Goal: Book appointment/travel/reservation

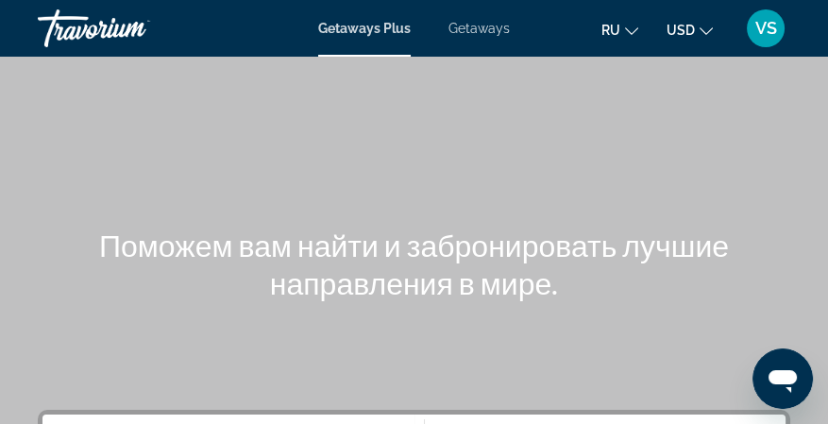
click at [497, 26] on span "Getaways" at bounding box center [479, 28] width 61 height 15
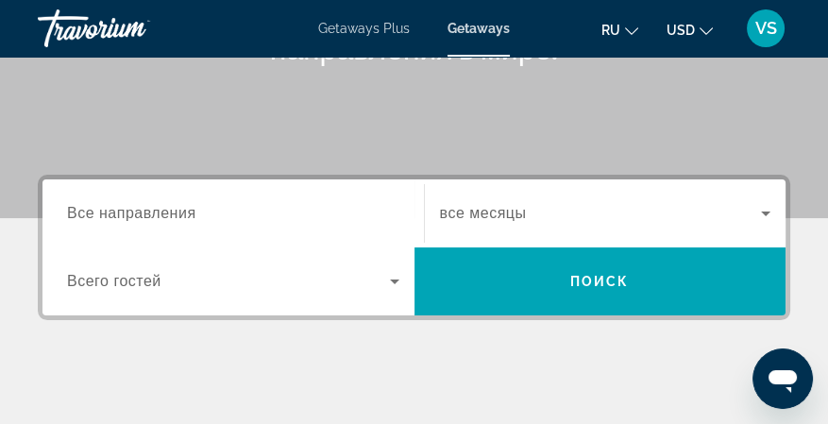
scroll to position [251, 0]
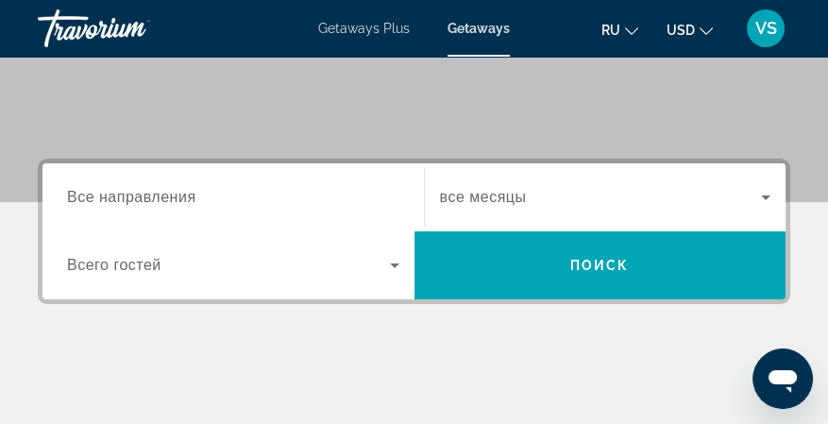
click at [769, 196] on icon "Search widget" at bounding box center [765, 198] width 9 height 5
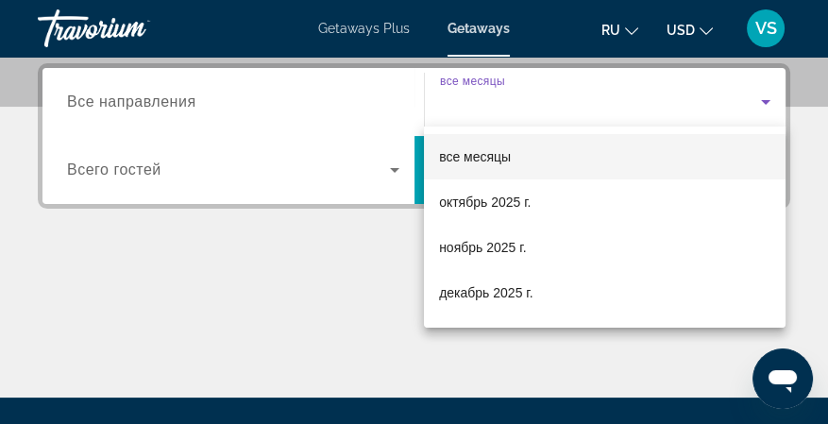
scroll to position [348, 0]
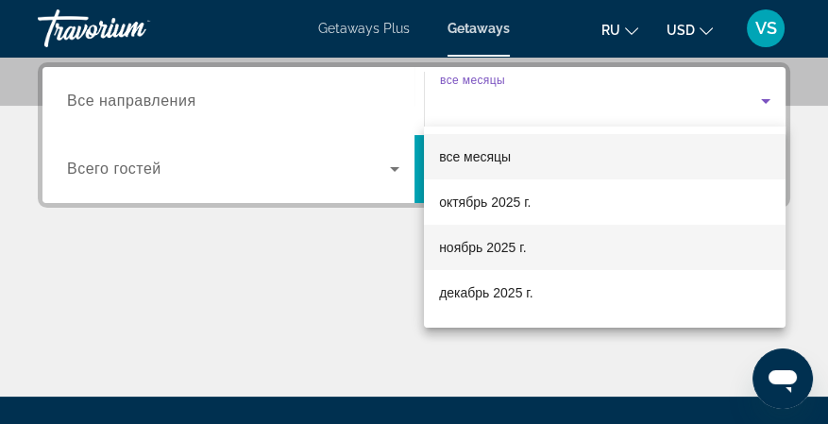
click at [546, 246] on mat-option "ноябрь 2025 г." at bounding box center [605, 247] width 362 height 45
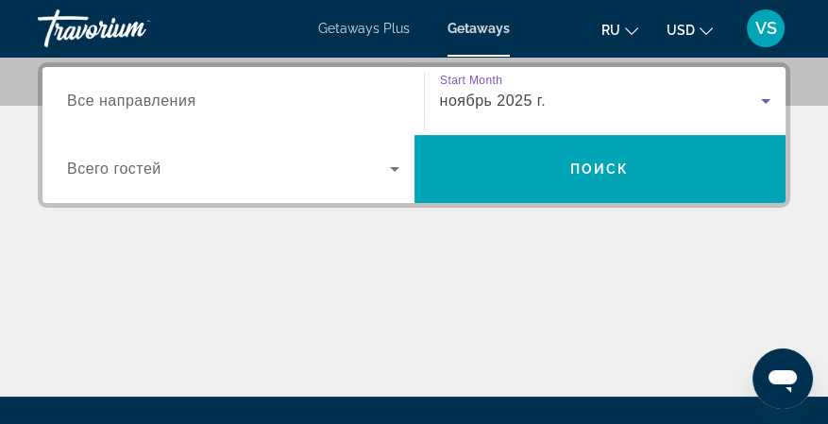
click at [390, 167] on icon "Search widget" at bounding box center [394, 169] width 23 height 23
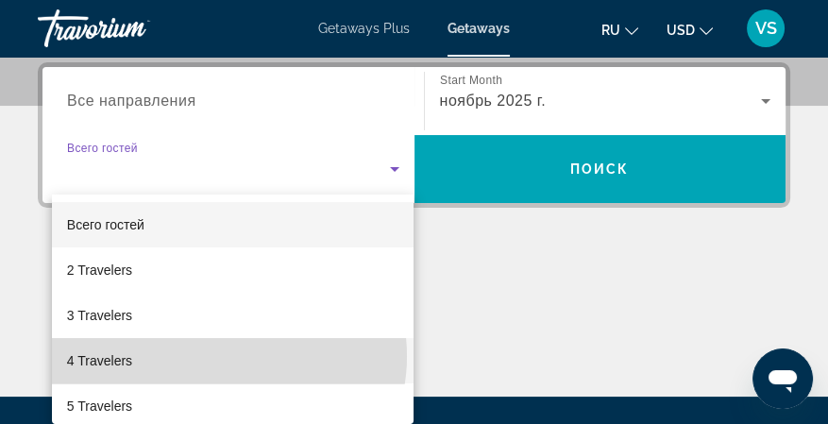
click at [228, 356] on mat-option "4 Travelers" at bounding box center [233, 360] width 363 height 45
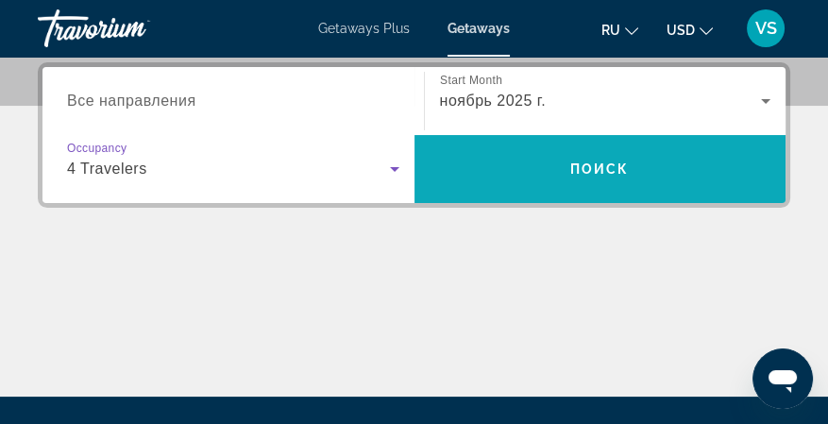
click at [583, 164] on span "Поиск" at bounding box center [600, 169] width 60 height 15
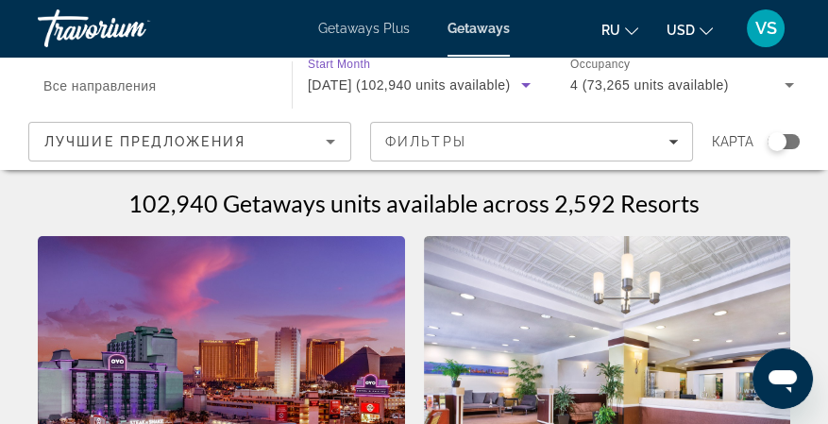
click at [528, 84] on icon "Search widget" at bounding box center [525, 85] width 9 height 5
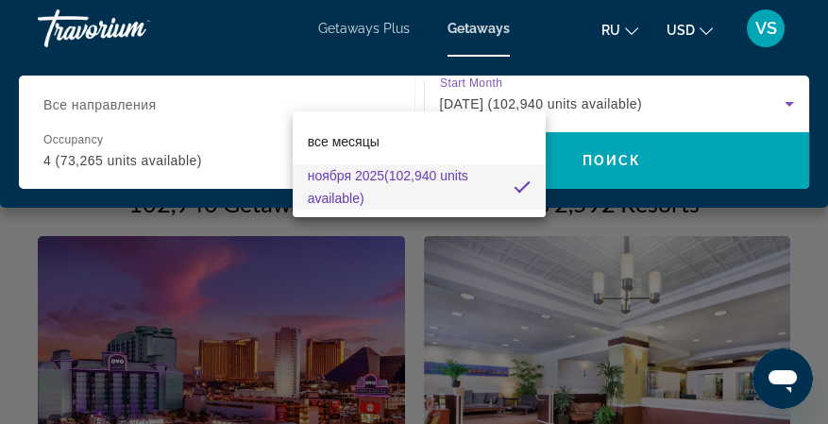
click at [528, 84] on div at bounding box center [414, 212] width 828 height 424
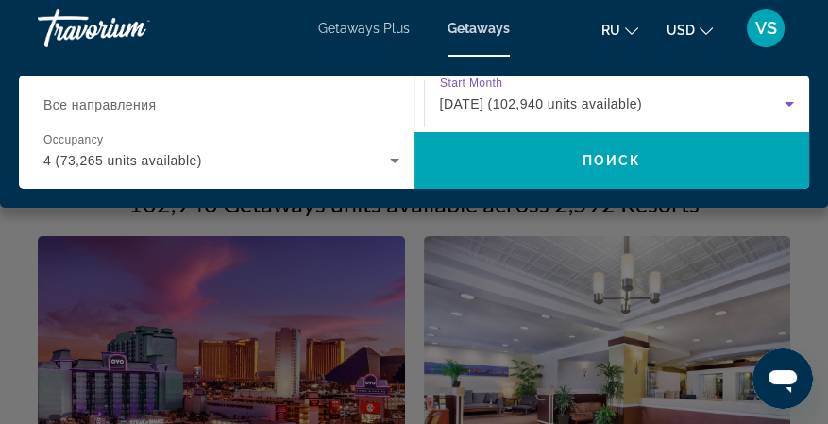
click at [791, 105] on icon "Search widget" at bounding box center [789, 104] width 23 height 23
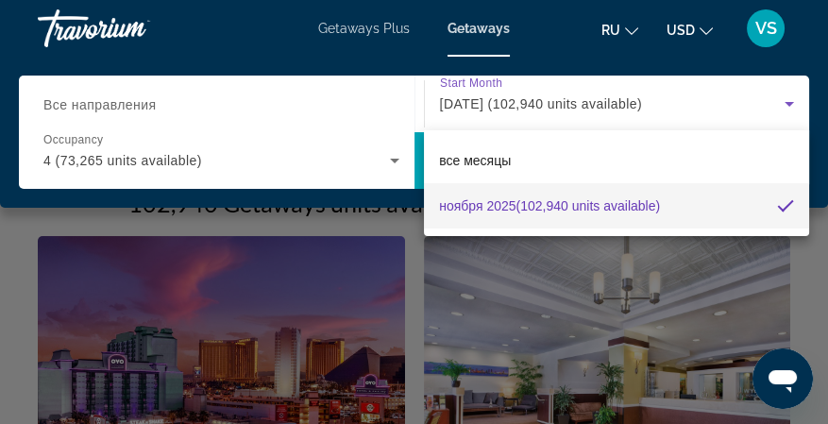
click at [791, 105] on div at bounding box center [414, 212] width 828 height 424
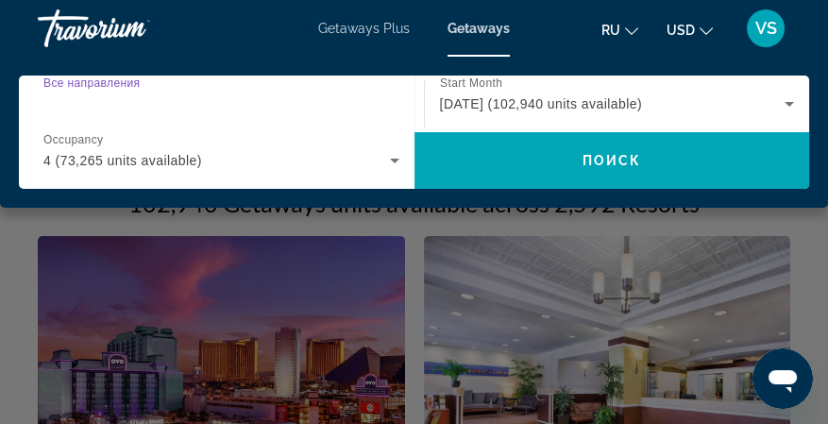
click at [291, 97] on input "Destination Все направления" at bounding box center [216, 105] width 347 height 23
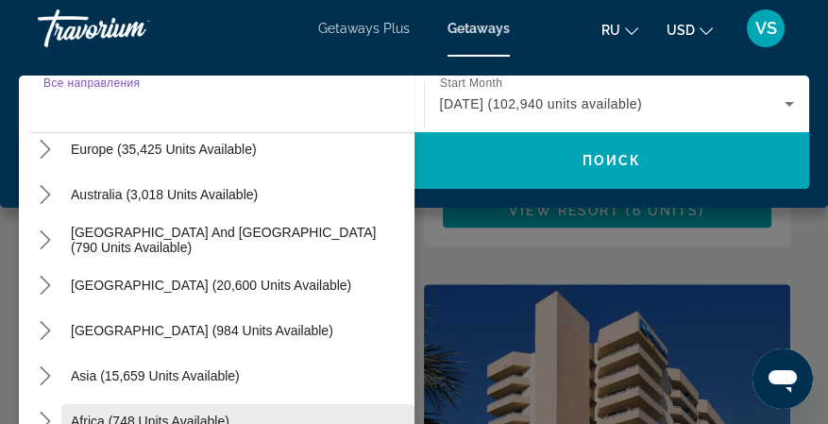
scroll to position [693, 0]
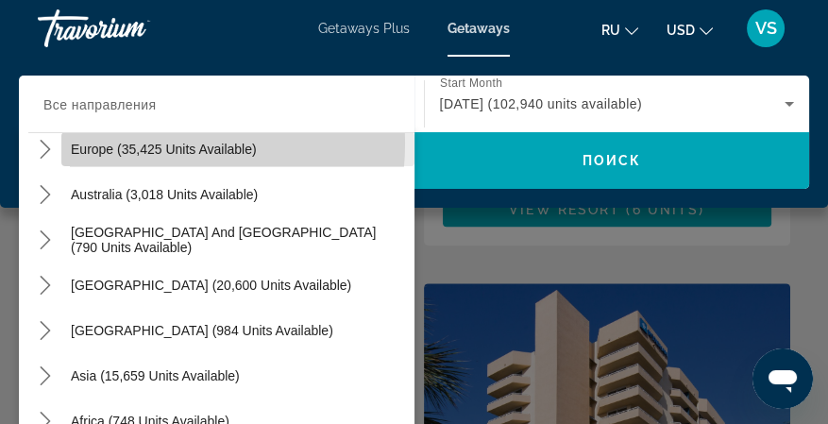
click at [117, 142] on span "Europe (35,425 units available)" at bounding box center [164, 149] width 186 height 15
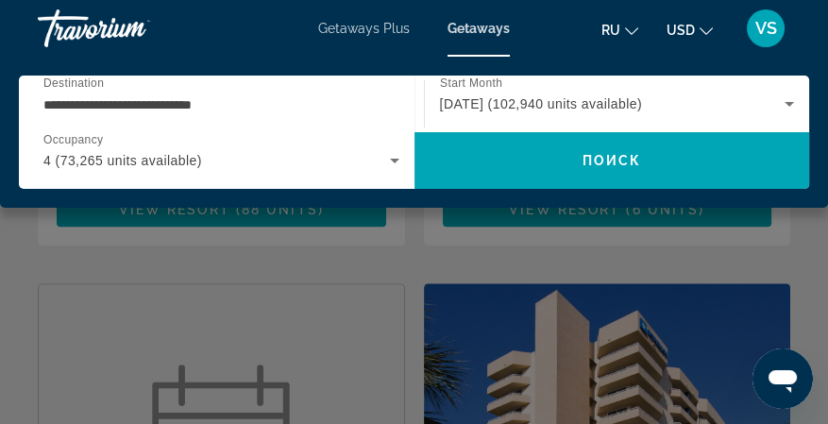
click at [70, 84] on span "Destination" at bounding box center [73, 83] width 60 height 12
click at [70, 94] on input "**********" at bounding box center [216, 105] width 347 height 23
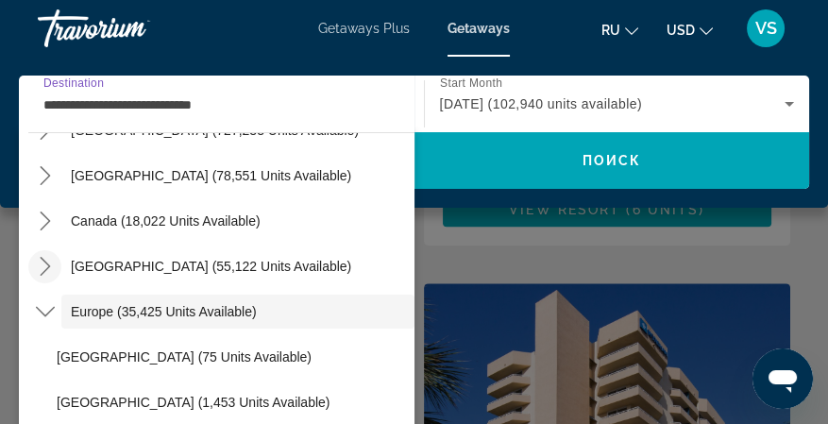
scroll to position [49, 0]
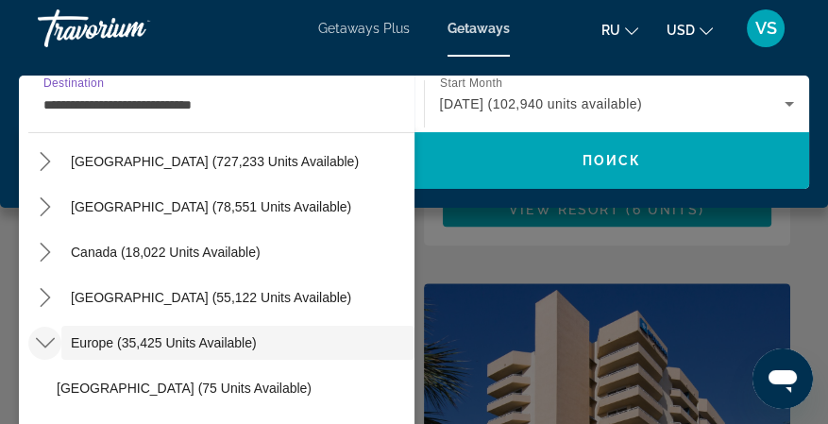
click at [42, 339] on icon "Toggle Europe (35,425 units available) submenu" at bounding box center [45, 342] width 19 height 19
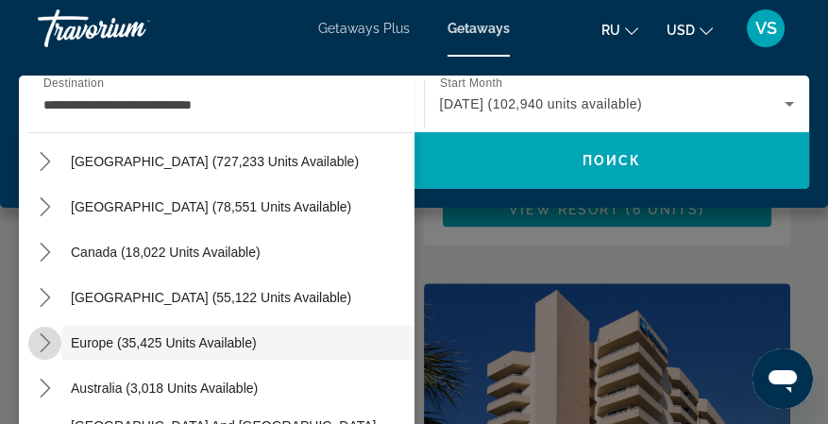
click at [43, 338] on icon "Toggle Europe (35,425 units available) submenu" at bounding box center [45, 342] width 19 height 19
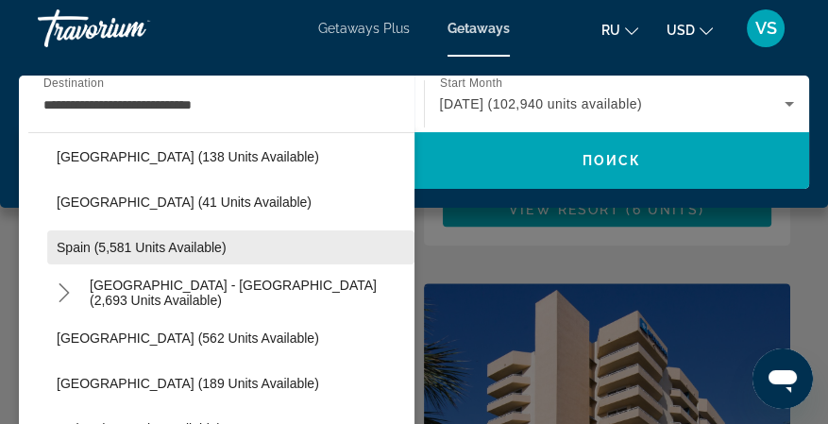
scroll to position [930, 0]
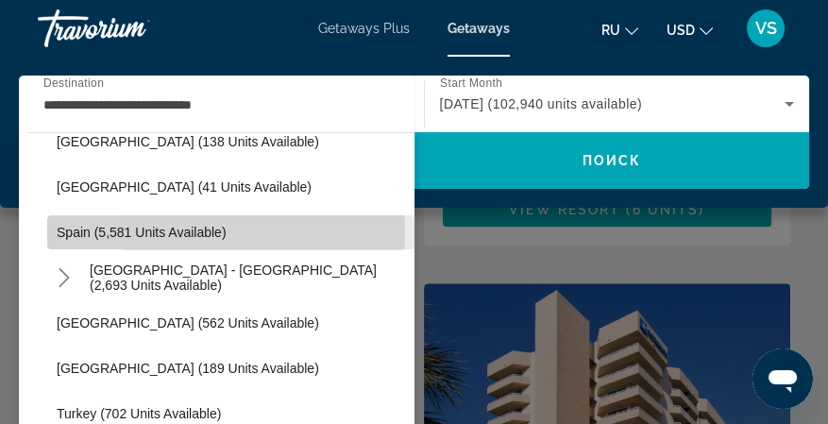
click at [144, 230] on span "Spain (5,581 units available)" at bounding box center [142, 232] width 170 height 15
type input "**********"
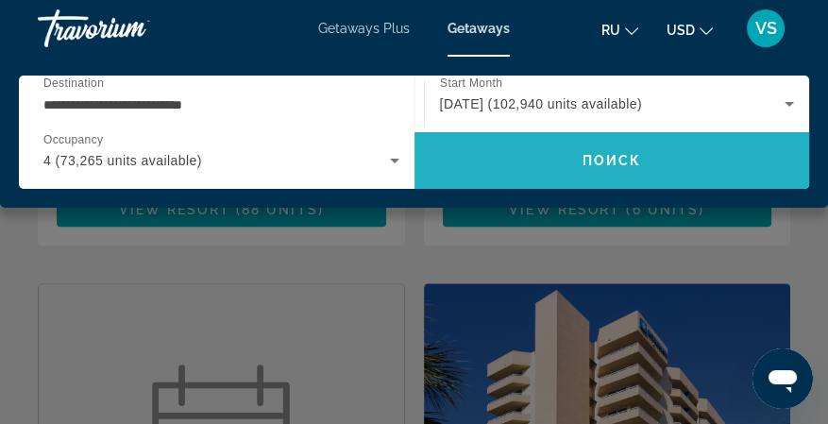
click at [619, 154] on span "Поиск" at bounding box center [613, 160] width 60 height 15
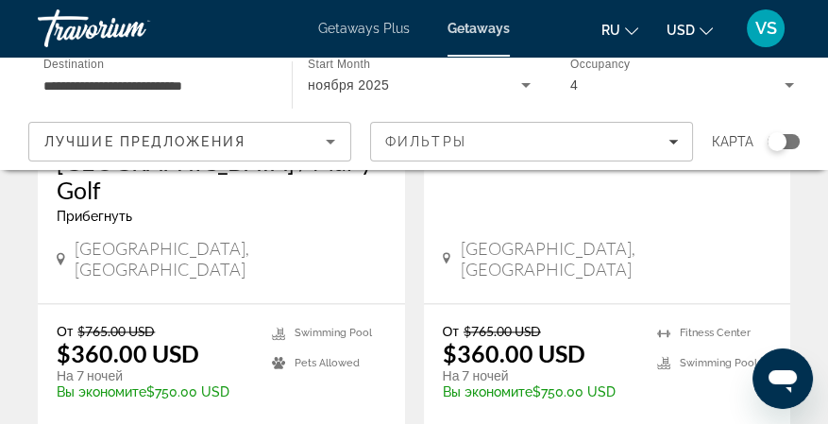
scroll to position [2392, 0]
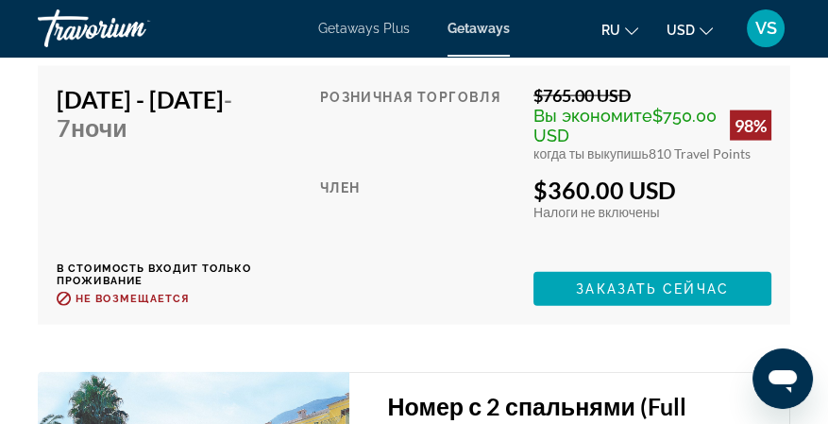
scroll to position [4156, 0]
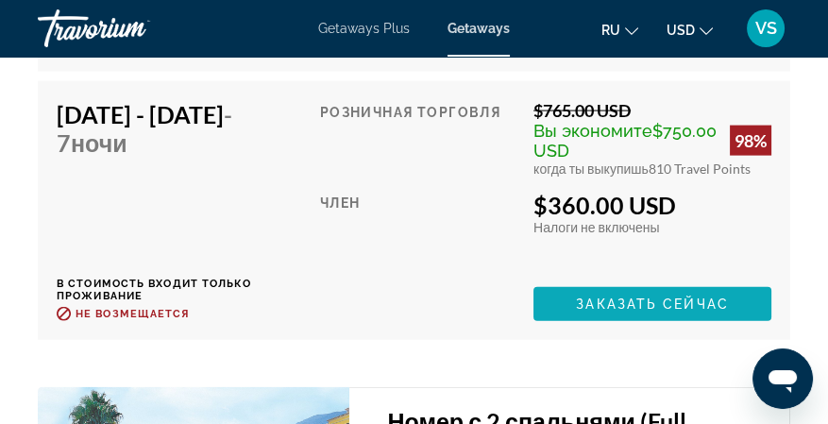
click at [652, 312] on span "Заказать сейчас" at bounding box center [652, 304] width 153 height 15
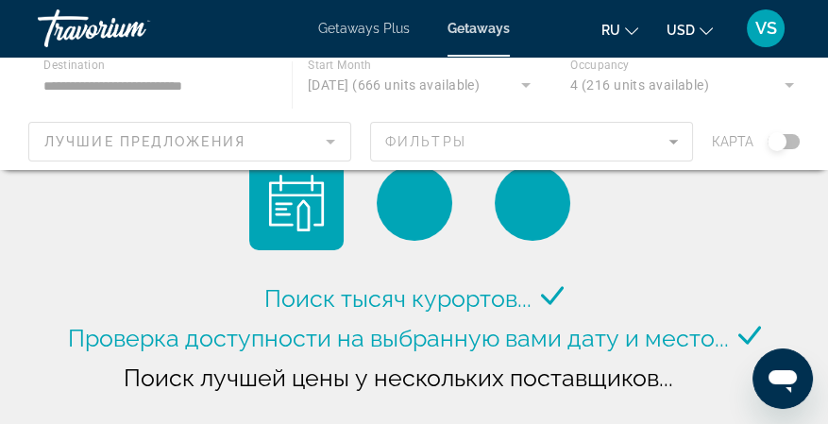
click at [778, 139] on div "Main content" at bounding box center [414, 113] width 828 height 113
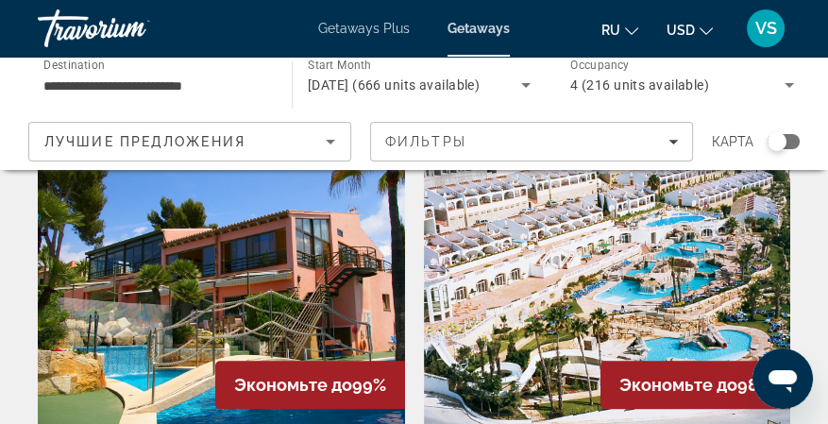
scroll to position [818, 0]
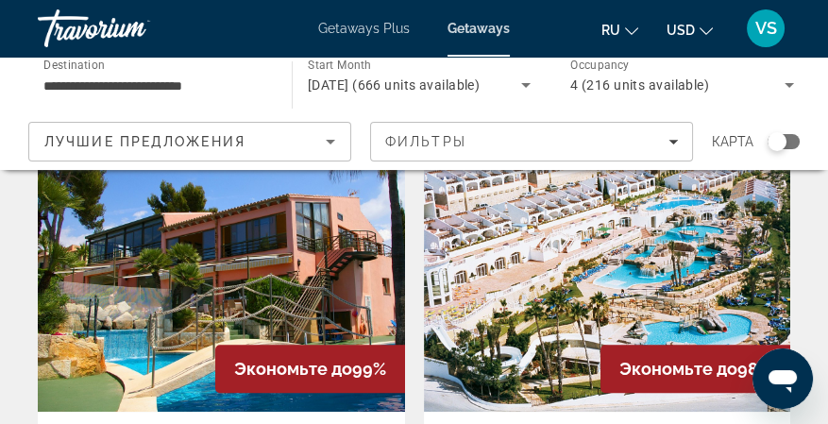
click at [574, 263] on img "Main content" at bounding box center [607, 261] width 367 height 302
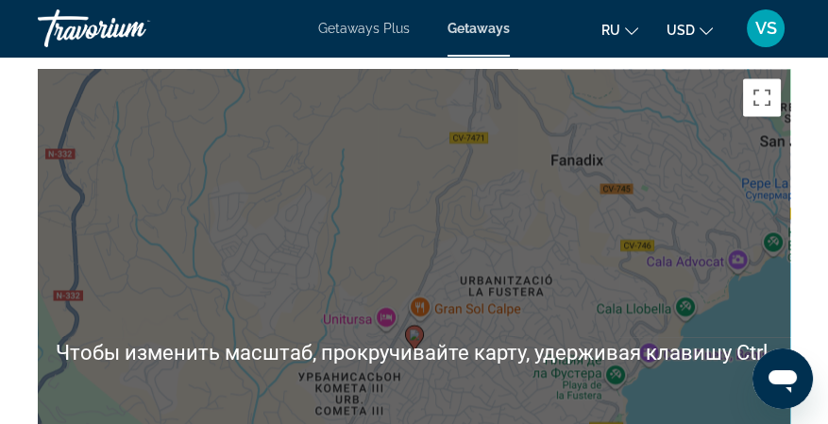
scroll to position [3274, 0]
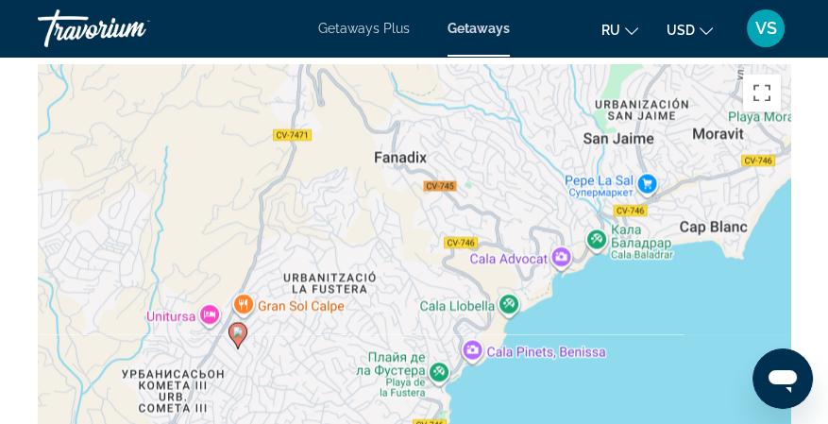
drag, startPoint x: 615, startPoint y: 349, endPoint x: 436, endPoint y: 349, distance: 178.5
click at [436, 349] on div "Чтобы активировать перетаскивание с помощью клавиатуры, нажмите Alt + Ввод. Пос…" at bounding box center [414, 347] width 753 height 567
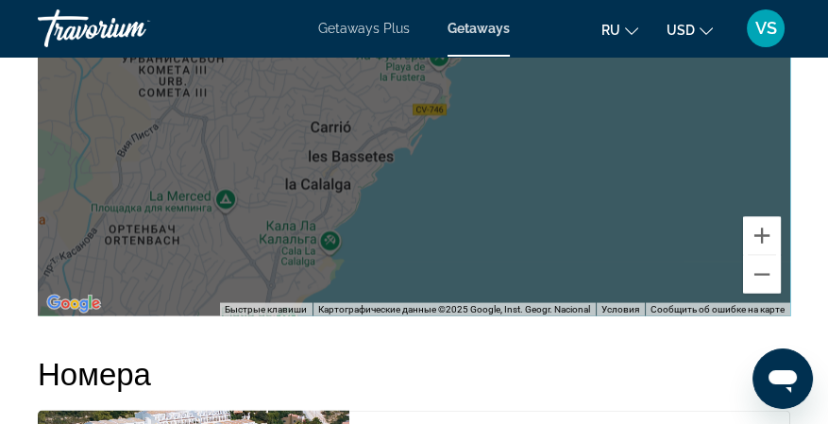
scroll to position [3589, 0]
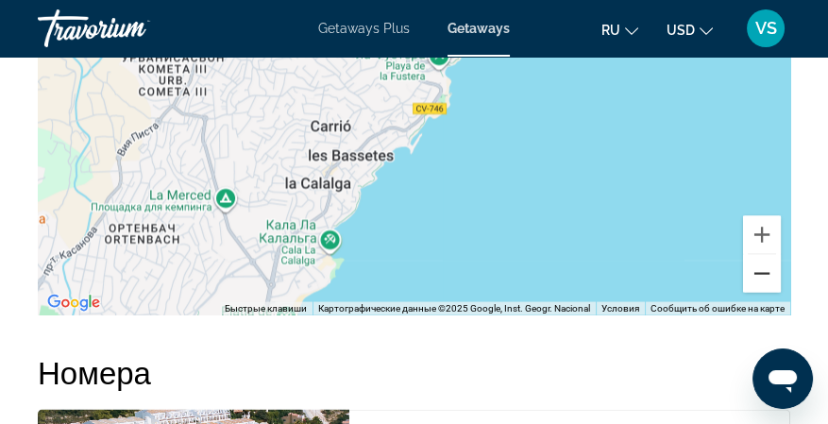
click at [765, 281] on button "Уменьшить" at bounding box center [762, 274] width 38 height 38
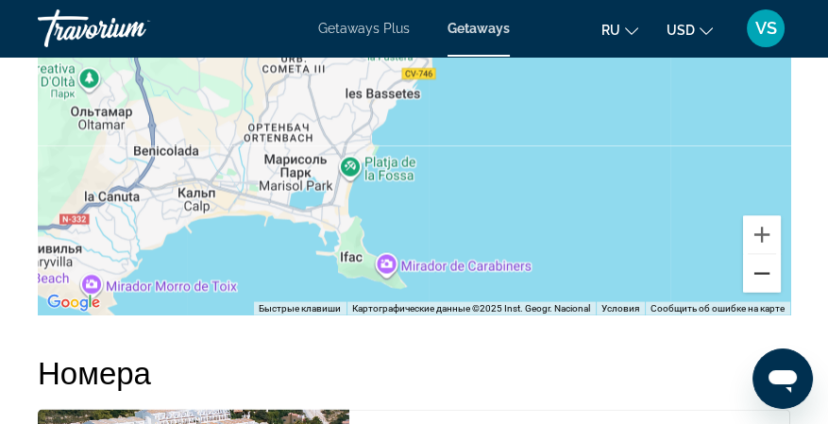
click at [765, 281] on button "Уменьшить" at bounding box center [762, 274] width 38 height 38
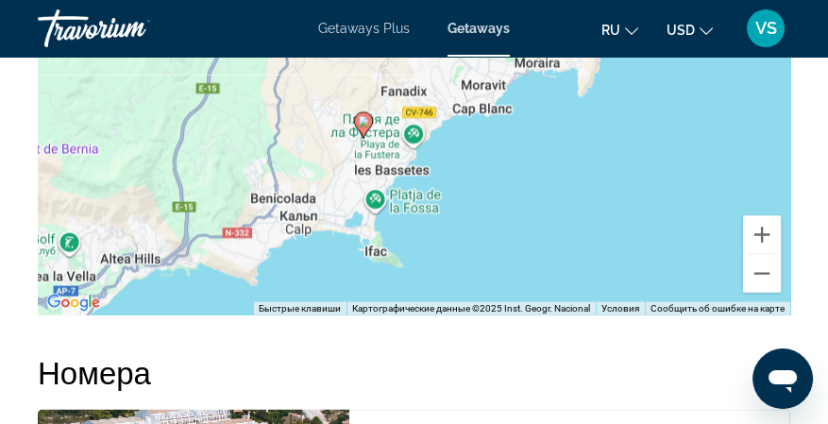
drag, startPoint x: 618, startPoint y: 204, endPoint x: 610, endPoint y: 328, distance: 124.0
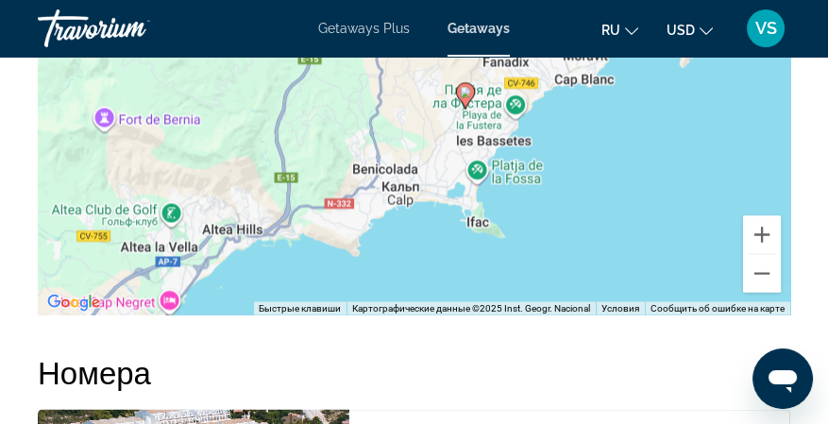
drag, startPoint x: 618, startPoint y: 279, endPoint x: 720, endPoint y: 238, distance: 109.8
click at [720, 238] on div "Чтобы активировать перетаскивание с помощью клавиатуры, нажмите Alt + Ввод. Пос…" at bounding box center [414, 32] width 753 height 567
click at [771, 279] on button "Уменьшить" at bounding box center [762, 274] width 38 height 38
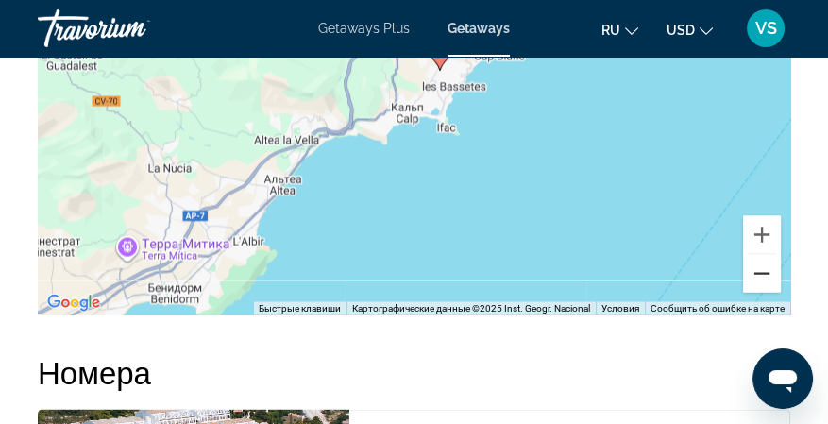
click at [766, 275] on button "Уменьшить" at bounding box center [762, 274] width 38 height 38
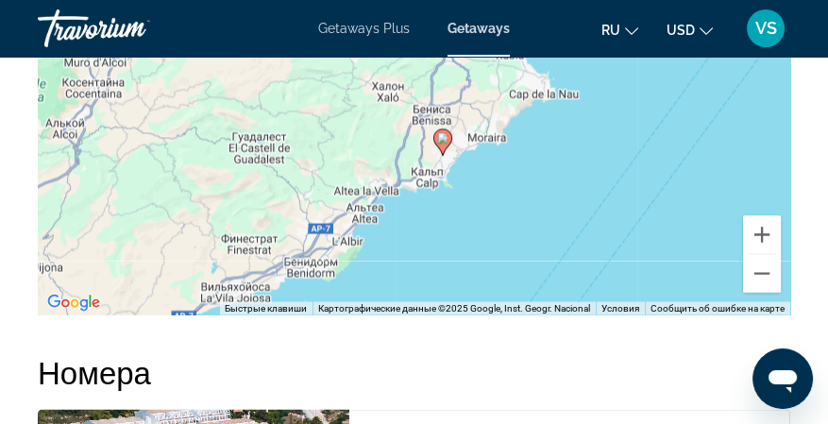
drag, startPoint x: 594, startPoint y: 319, endPoint x: 627, endPoint y: 313, distance: 33.7
drag, startPoint x: 462, startPoint y: 263, endPoint x: 587, endPoint y: 231, distance: 129.4
click at [582, 232] on div "Чтобы активировать перетаскивание с помощью клавиатуры, нажмите Alt + Ввод. Пос…" at bounding box center [414, 32] width 753 height 567
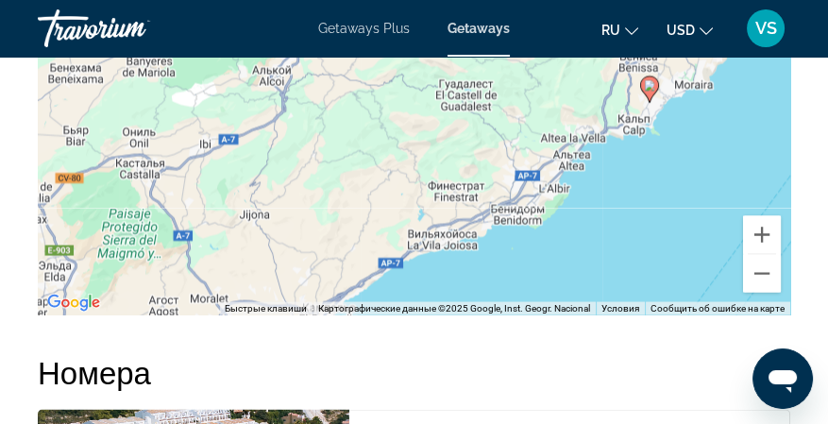
drag, startPoint x: 502, startPoint y: 264, endPoint x: 536, endPoint y: 233, distance: 45.5
click at [536, 233] on div "Чтобы активировать перетаскивание с помощью клавиатуры, нажмите Alt + Ввод. Пос…" at bounding box center [414, 32] width 753 height 567
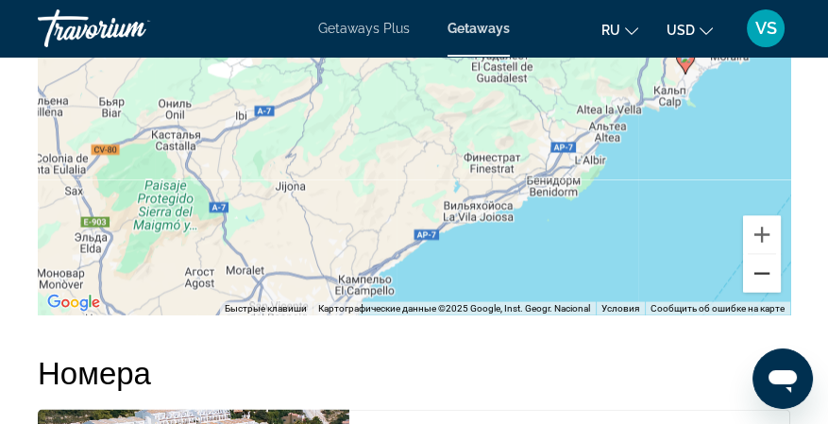
click at [767, 273] on button "Уменьшить" at bounding box center [762, 274] width 38 height 38
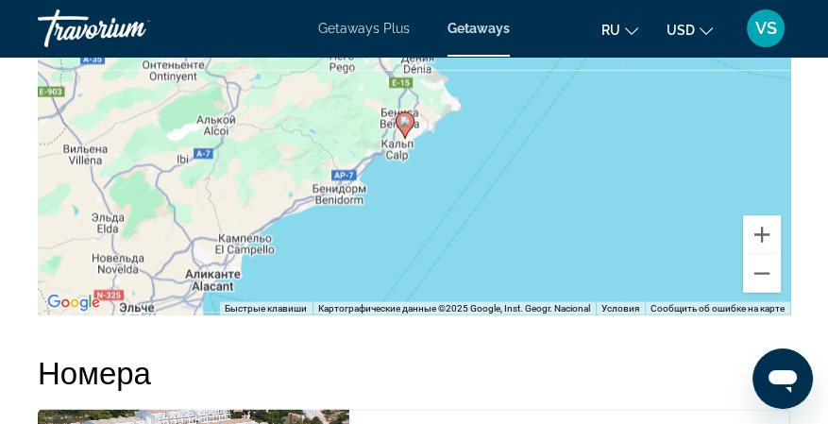
drag, startPoint x: 661, startPoint y: 214, endPoint x: 514, endPoint y: 303, distance: 172.0
click at [514, 303] on div "Чтобы активировать перетаскивание с помощью клавиатуры, нажмите Alt + Ввод. Пос…" at bounding box center [414, 32] width 753 height 567
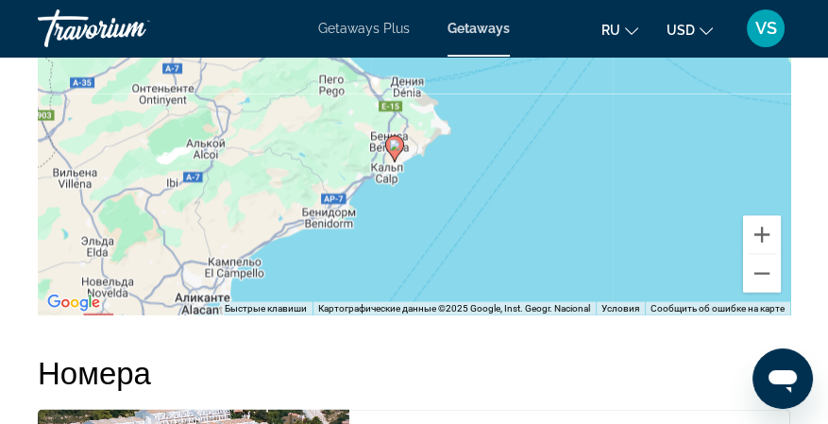
drag, startPoint x: 545, startPoint y: 256, endPoint x: 535, endPoint y: 281, distance: 27.5
click at [535, 281] on div "Чтобы активировать перетаскивание с помощью клавиатуры, нажмите Alt + Ввод. Пос…" at bounding box center [414, 32] width 753 height 567
drag, startPoint x: 526, startPoint y: 275, endPoint x: 603, endPoint y: 228, distance: 89.9
click at [603, 228] on div "Чтобы активировать перетаскивание с помощью клавиатуры, нажмите Alt + Ввод. Пос…" at bounding box center [414, 32] width 753 height 567
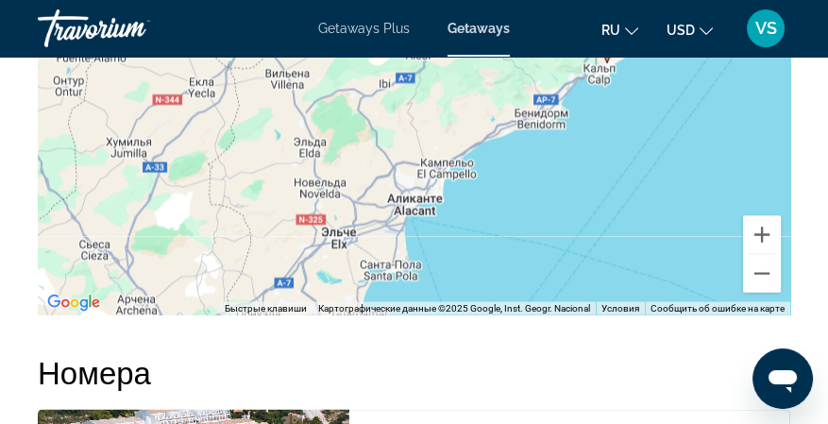
drag, startPoint x: 549, startPoint y: 234, endPoint x: 631, endPoint y: 210, distance: 85.8
click at [631, 210] on div "Чтобы активировать перетаскивание с помощью клавиатуры, нажмите Alt + Ввод. Пос…" at bounding box center [414, 32] width 753 height 567
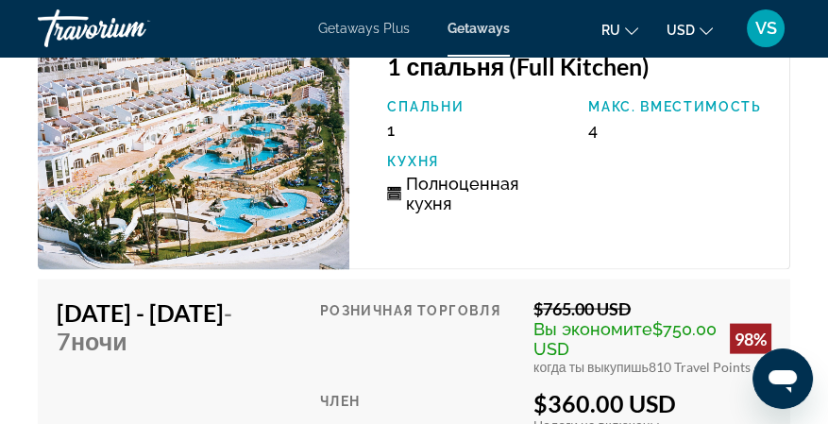
scroll to position [3840, 0]
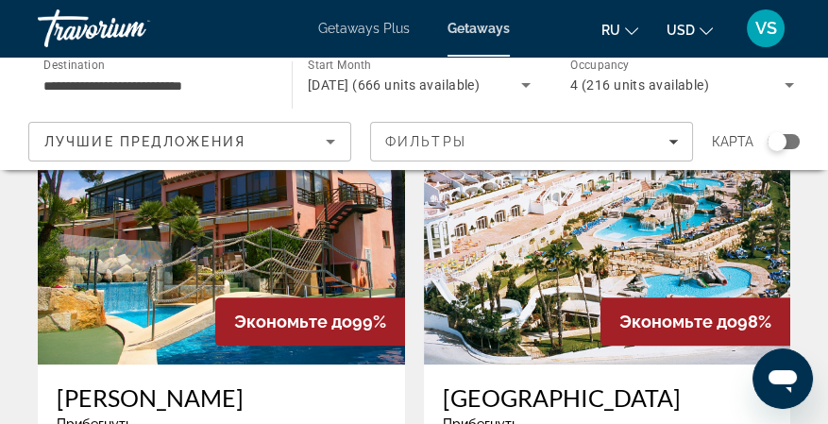
scroll to position [881, 0]
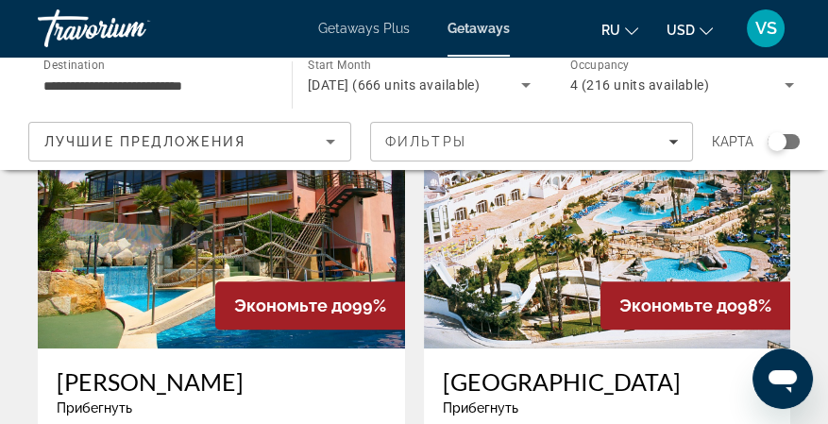
drag, startPoint x: 438, startPoint y: 331, endPoint x: 724, endPoint y: 339, distance: 286.3
click at [724, 349] on div "[GEOGRAPHIC_DATA] Прибегнуть - Это курорт только для взрослых [GEOGRAPHIC_DATA]…" at bounding box center [607, 422] width 367 height 146
copy h3 "[GEOGRAPHIC_DATA]"
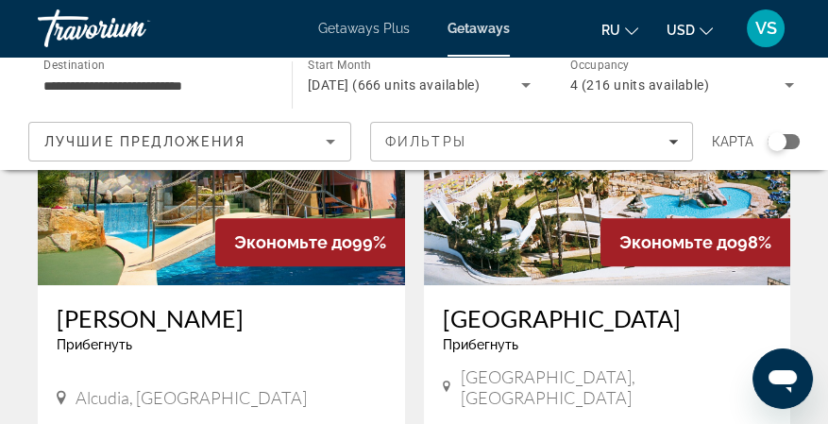
copy h3 "[GEOGRAPHIC_DATA]"
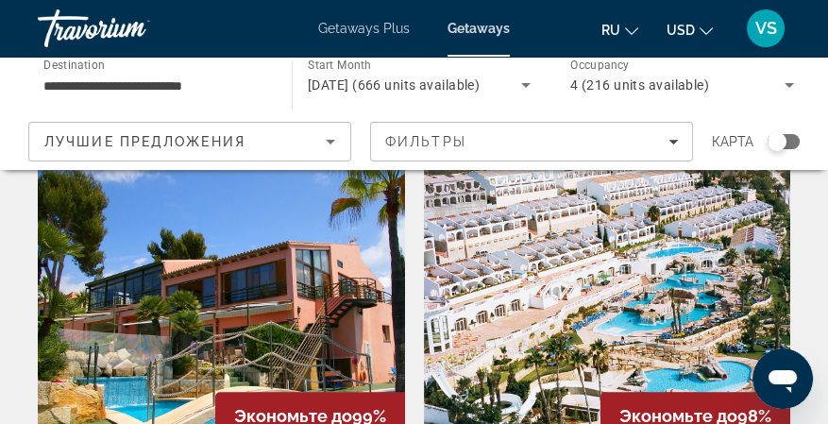
scroll to position [756, 0]
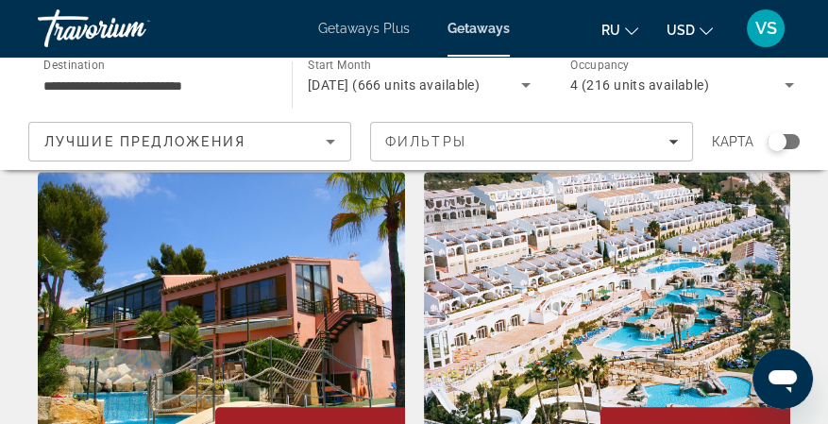
click at [641, 281] on img "Main content" at bounding box center [607, 323] width 367 height 302
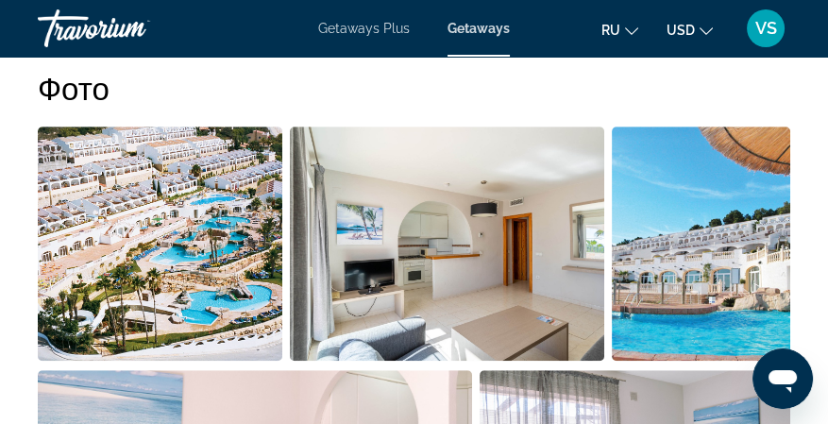
scroll to position [1322, 0]
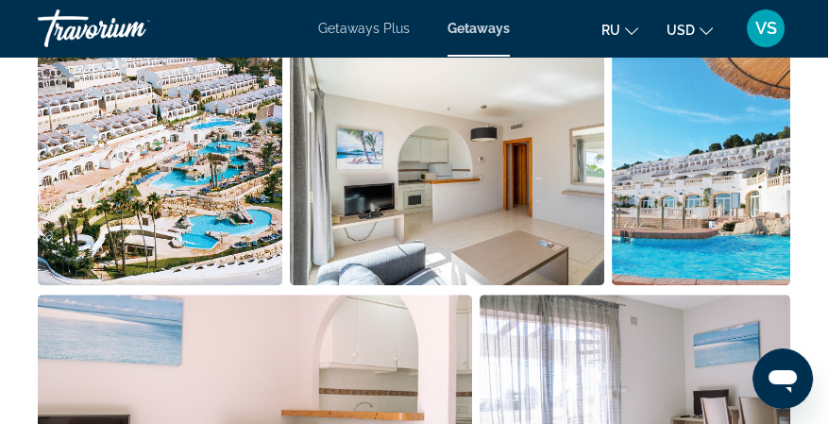
click at [458, 200] on img "Open full-screen image slider" at bounding box center [447, 168] width 315 height 234
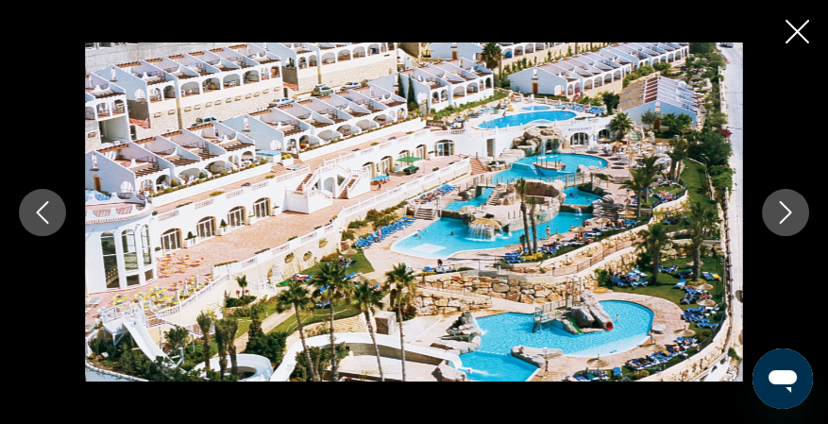
click at [775, 216] on icon "Next image" at bounding box center [786, 212] width 23 height 23
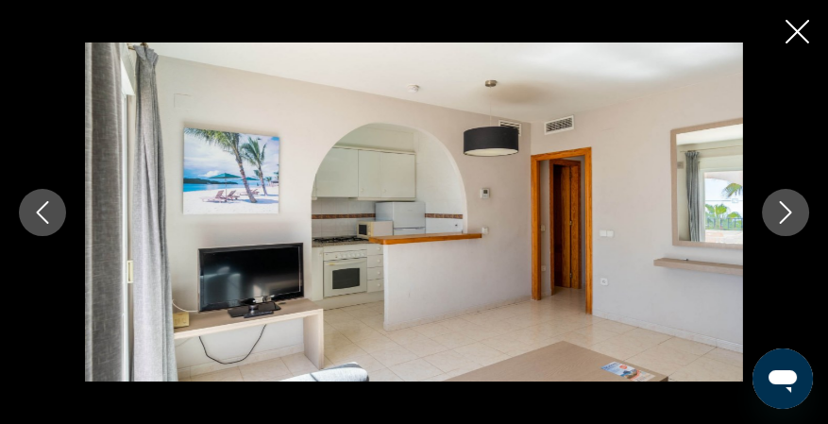
click at [775, 216] on icon "Next image" at bounding box center [786, 212] width 23 height 23
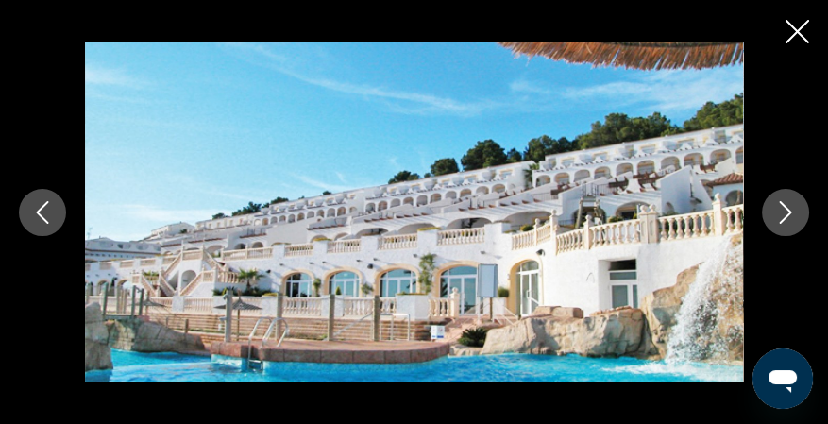
click at [775, 216] on icon "Next image" at bounding box center [786, 212] width 23 height 23
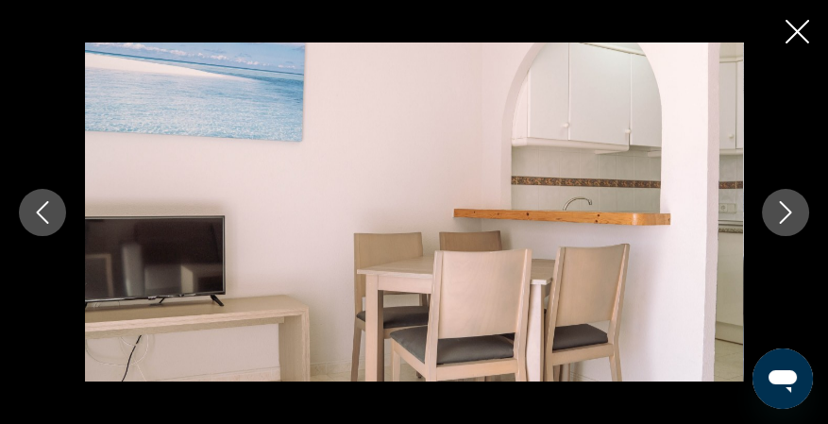
click at [775, 216] on icon "Next image" at bounding box center [786, 212] width 23 height 23
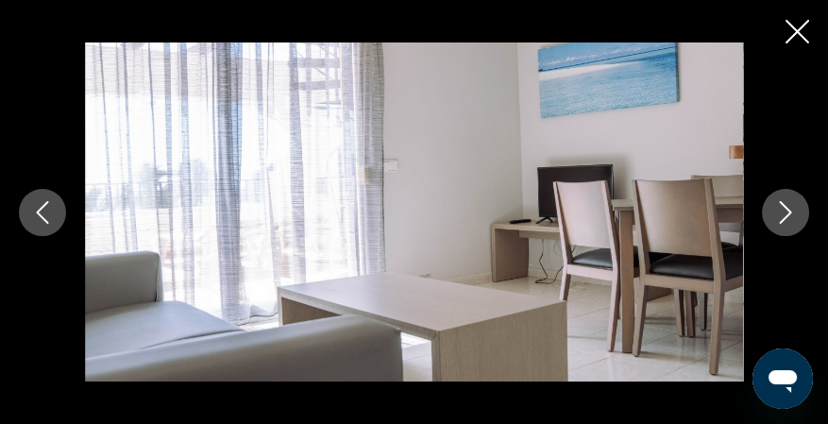
click at [775, 216] on icon "Next image" at bounding box center [786, 212] width 23 height 23
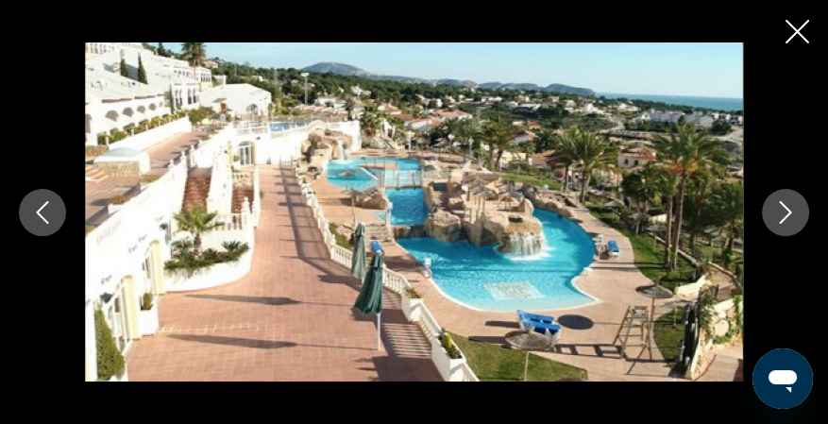
click at [775, 216] on icon "Next image" at bounding box center [786, 212] width 23 height 23
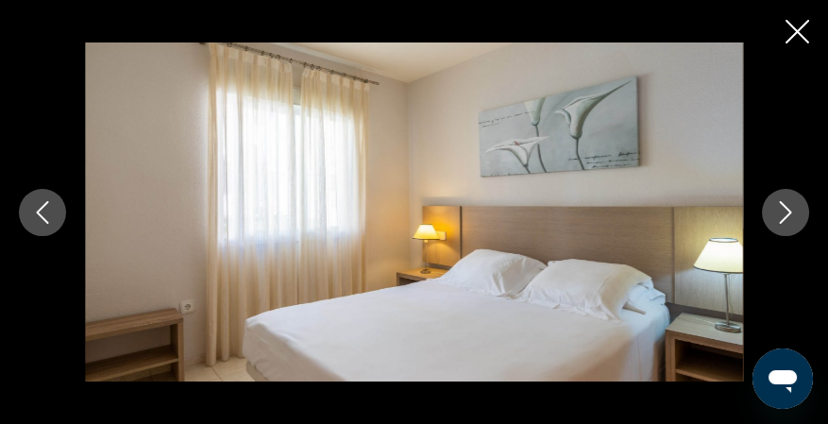
click at [775, 216] on icon "Next image" at bounding box center [786, 212] width 23 height 23
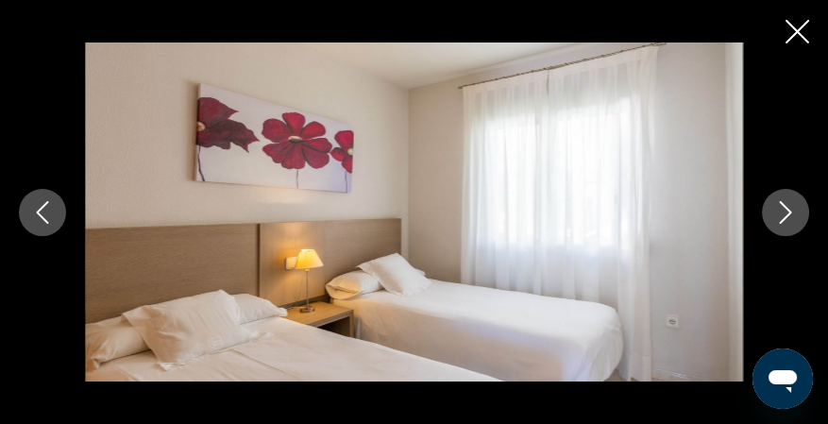
click at [775, 216] on icon "Next image" at bounding box center [786, 212] width 23 height 23
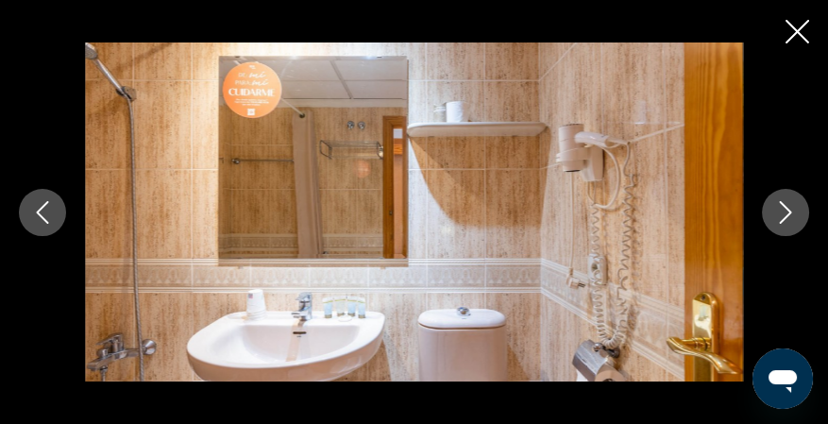
click at [775, 216] on icon "Next image" at bounding box center [786, 212] width 23 height 23
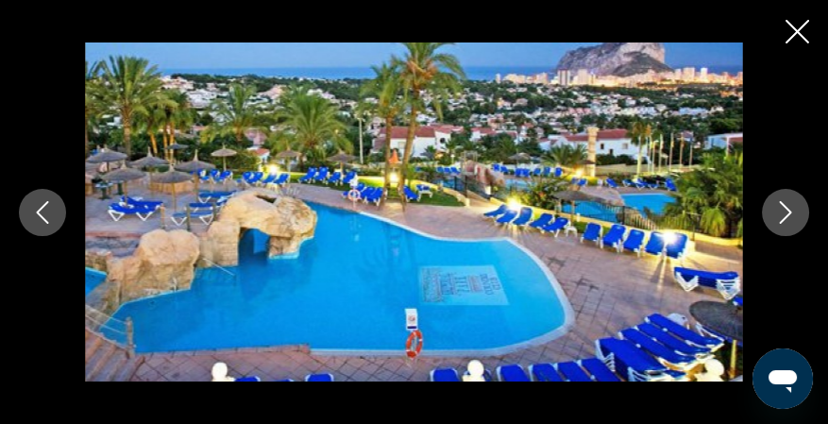
click at [775, 216] on icon "Next image" at bounding box center [786, 212] width 23 height 23
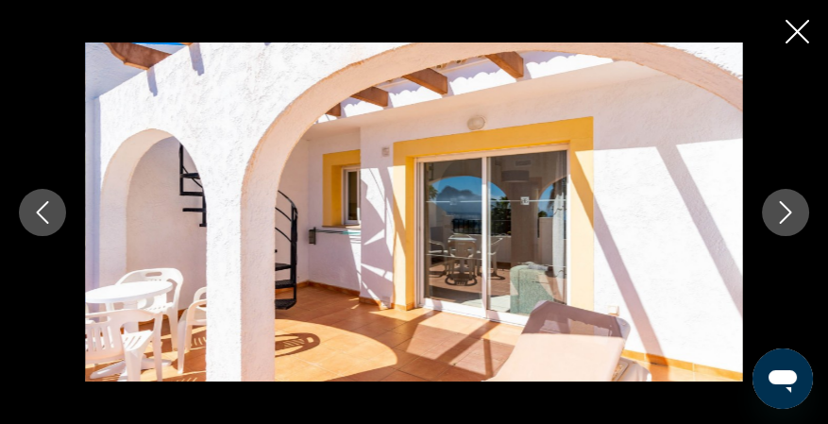
click at [775, 216] on icon "Next image" at bounding box center [786, 212] width 23 height 23
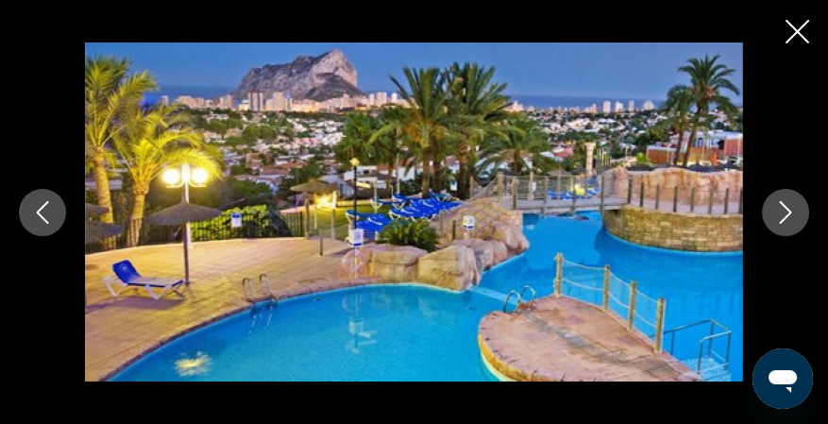
click at [775, 216] on icon "Next image" at bounding box center [786, 212] width 23 height 23
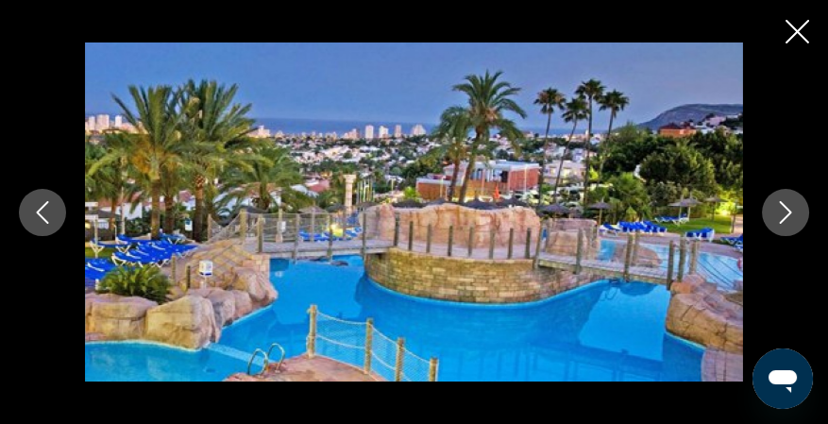
click at [775, 216] on icon "Next image" at bounding box center [786, 212] width 23 height 23
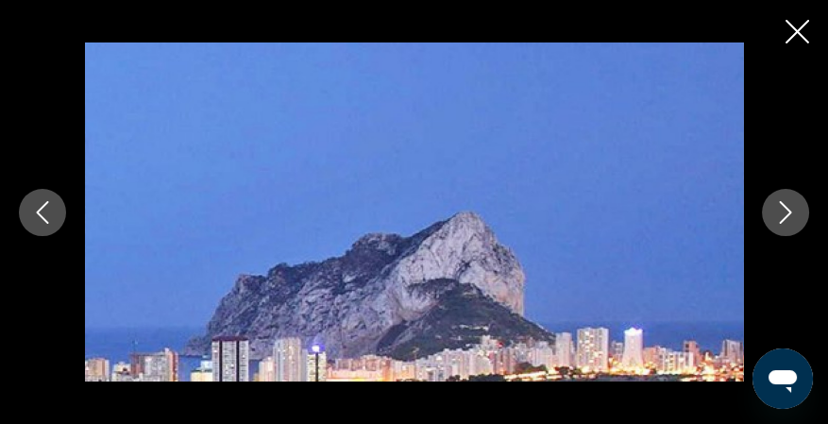
click at [775, 216] on icon "Next image" at bounding box center [786, 212] width 23 height 23
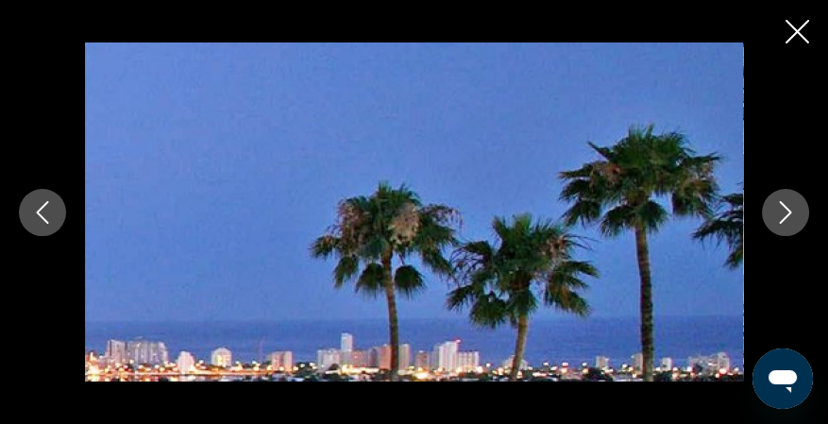
click at [775, 216] on icon "Next image" at bounding box center [786, 212] width 23 height 23
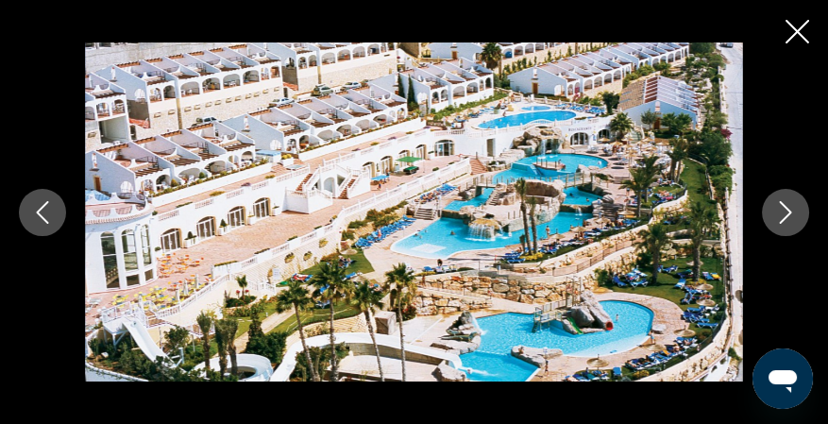
click at [775, 216] on icon "Next image" at bounding box center [786, 212] width 23 height 23
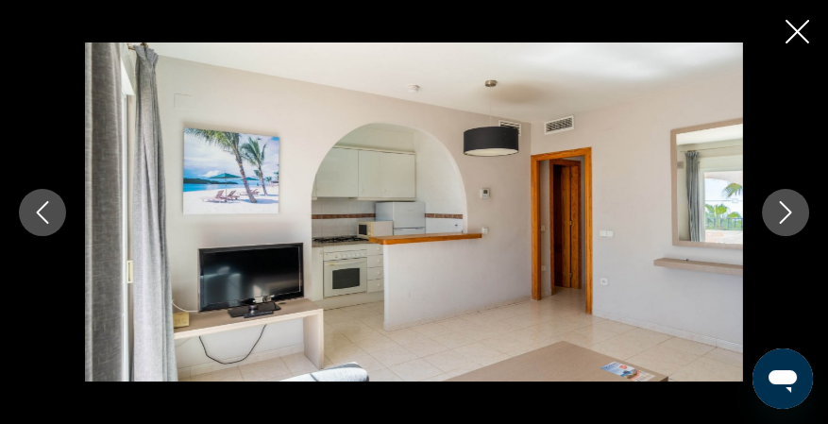
click at [775, 216] on icon "Next image" at bounding box center [786, 212] width 23 height 23
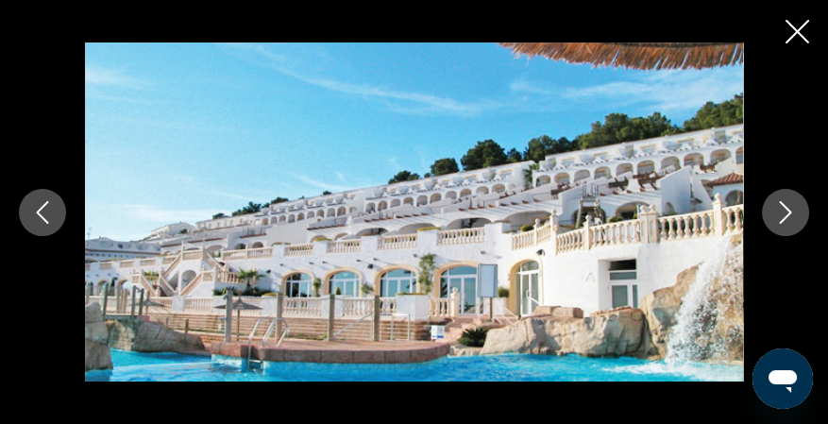
click at [775, 216] on icon "Next image" at bounding box center [786, 212] width 23 height 23
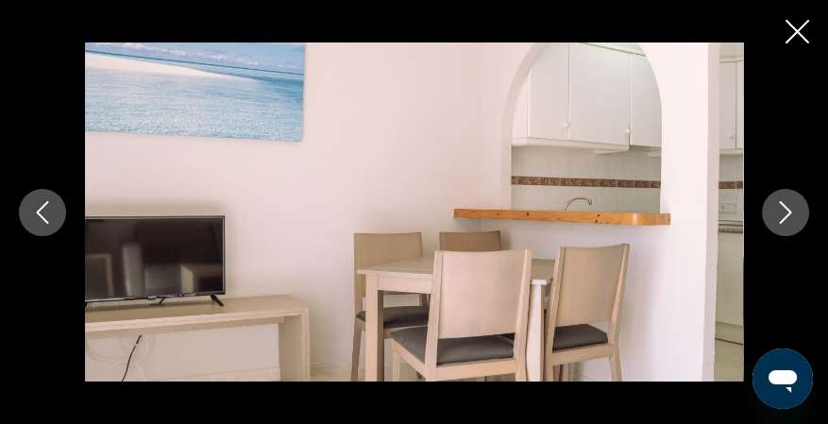
click at [775, 216] on icon "Next image" at bounding box center [786, 212] width 23 height 23
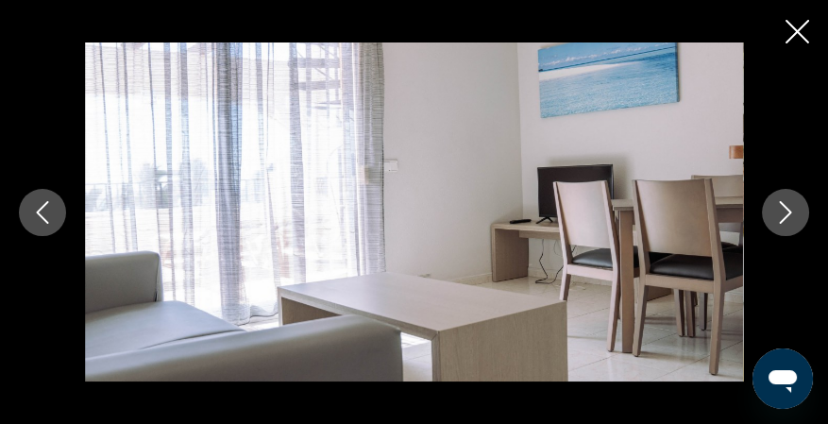
click at [775, 216] on icon "Next image" at bounding box center [786, 212] width 23 height 23
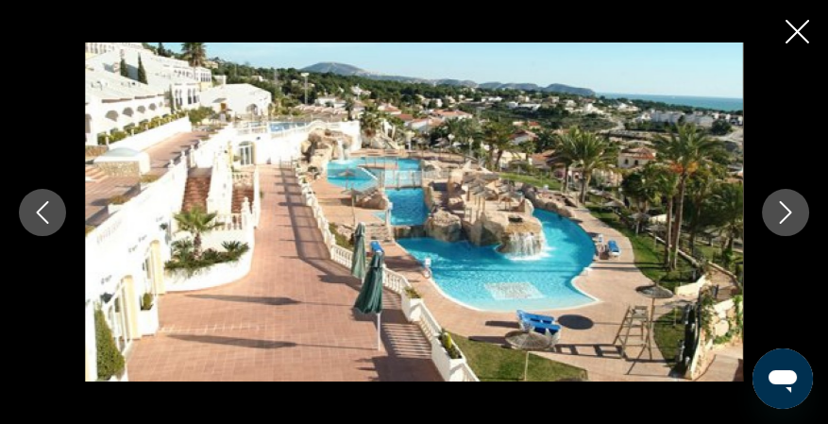
click at [775, 216] on icon "Next image" at bounding box center [786, 212] width 23 height 23
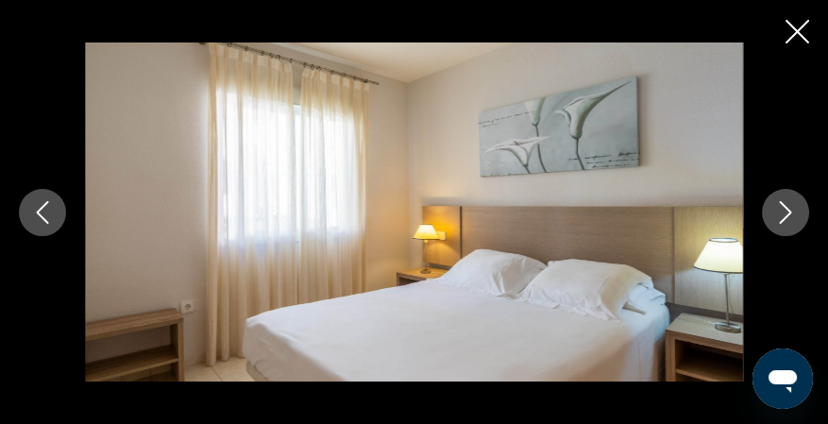
click at [775, 216] on icon "Next image" at bounding box center [786, 212] width 23 height 23
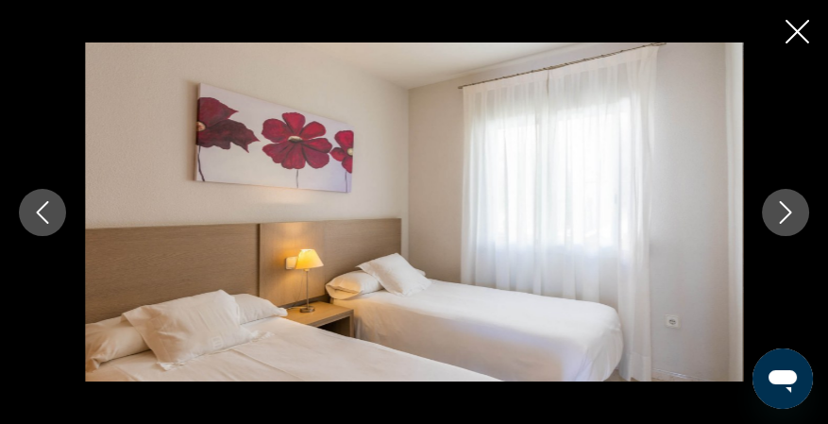
click at [804, 27] on icon "Close slideshow" at bounding box center [798, 32] width 24 height 24
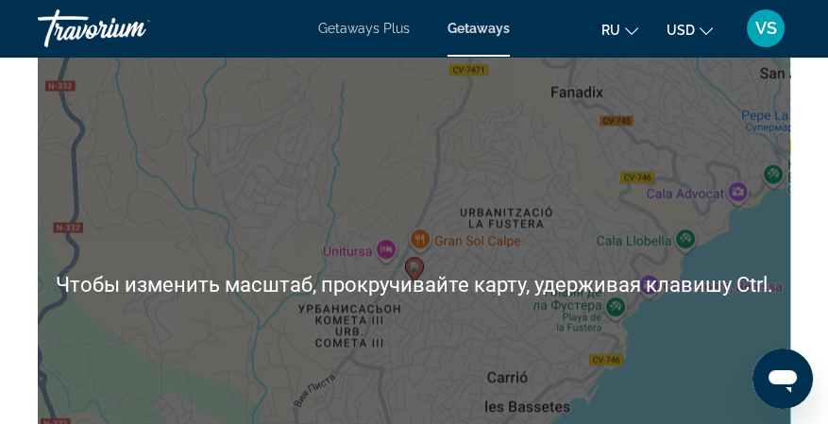
scroll to position [3211, 0]
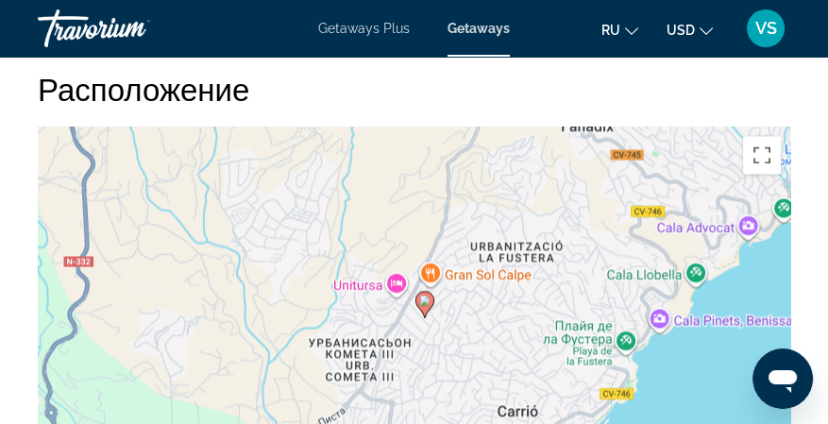
drag, startPoint x: 505, startPoint y: 253, endPoint x: 516, endPoint y: 157, distance: 96.9
click at [516, 157] on div "Чтобы активировать перетаскивание с помощью клавиатуры, нажмите Alt + Ввод. Пос…" at bounding box center [414, 410] width 753 height 567
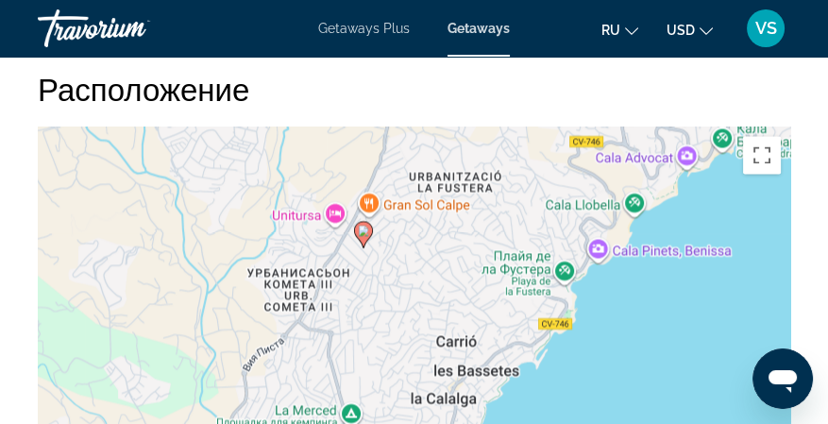
drag, startPoint x: 552, startPoint y: 231, endPoint x: 499, endPoint y: 178, distance: 75.5
click at [499, 178] on div "Чтобы активировать перетаскивание с помощью клавиатуры, нажмите Alt + Ввод. Пос…" at bounding box center [414, 410] width 753 height 567
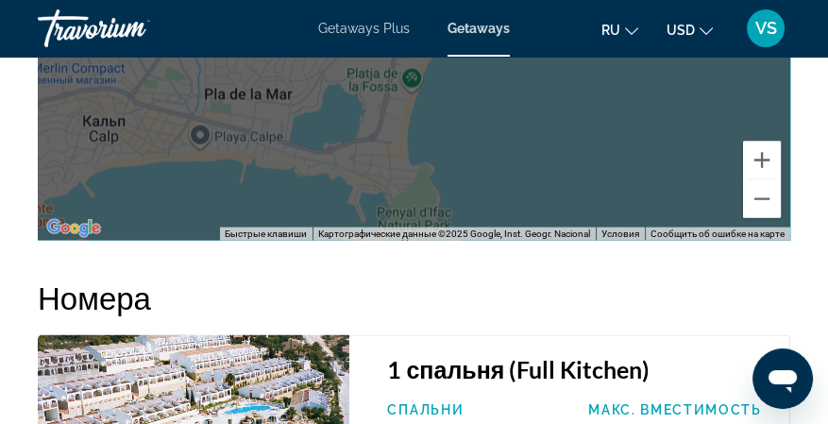
scroll to position [3652, 0]
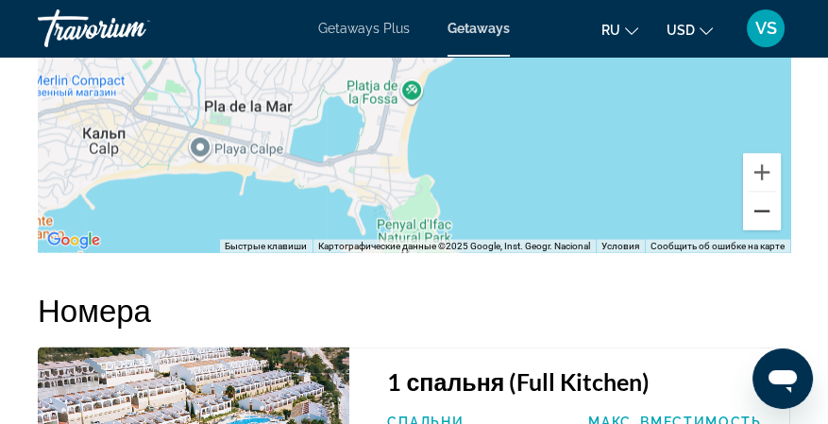
click at [755, 216] on button "Уменьшить" at bounding box center [762, 212] width 38 height 38
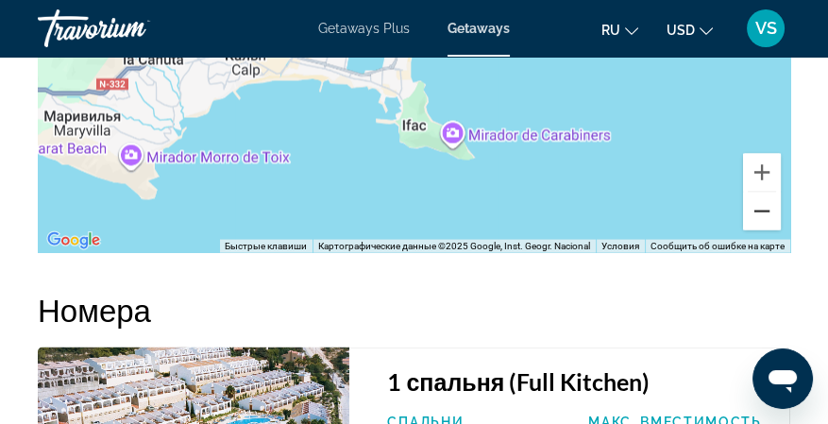
click at [755, 216] on button "Уменьшить" at bounding box center [762, 212] width 38 height 38
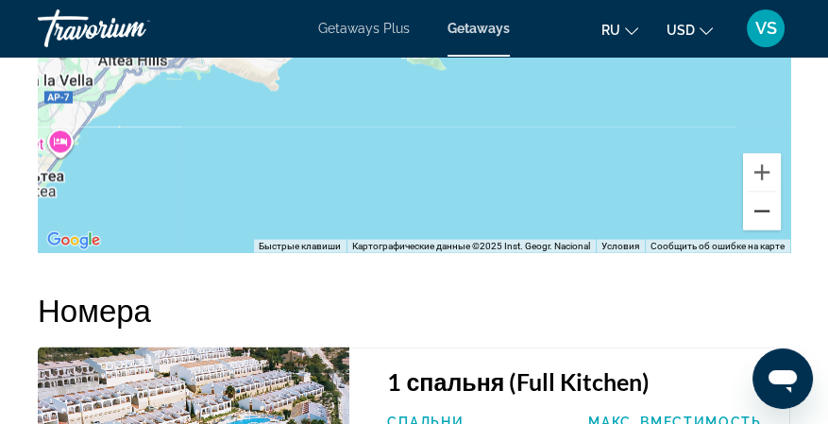
click at [755, 216] on button "Уменьшить" at bounding box center [762, 212] width 38 height 38
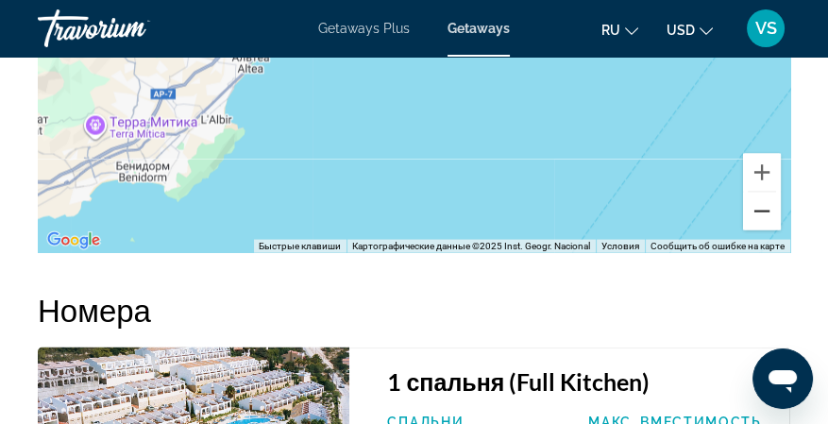
click at [755, 216] on button "Уменьшить" at bounding box center [762, 212] width 38 height 38
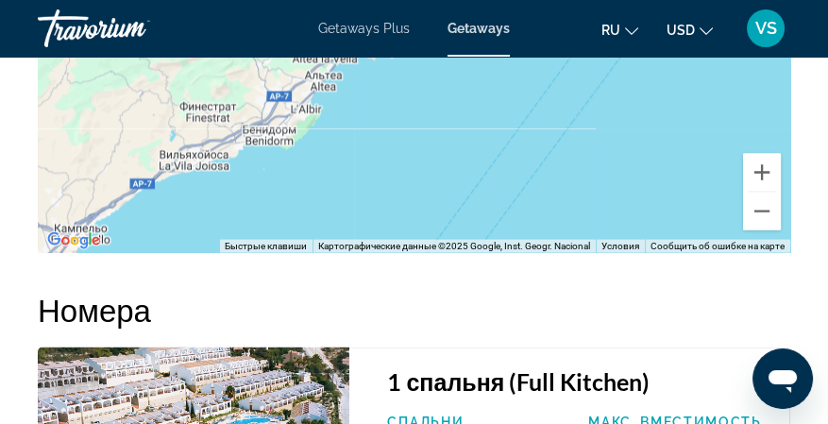
drag, startPoint x: 625, startPoint y: 189, endPoint x: 618, endPoint y: 249, distance: 60.9
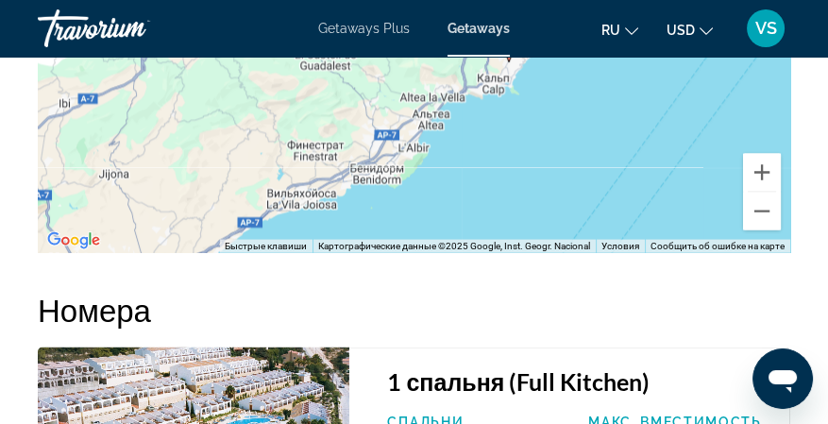
drag, startPoint x: 644, startPoint y: 161, endPoint x: 754, endPoint y: 145, distance: 110.7
click at [761, 214] on button "Уменьшить" at bounding box center [762, 212] width 38 height 38
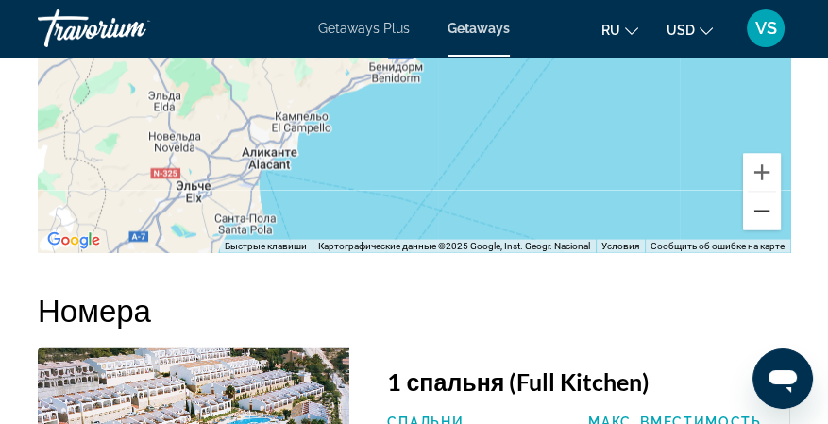
click at [761, 214] on button "Уменьшить" at bounding box center [762, 212] width 38 height 38
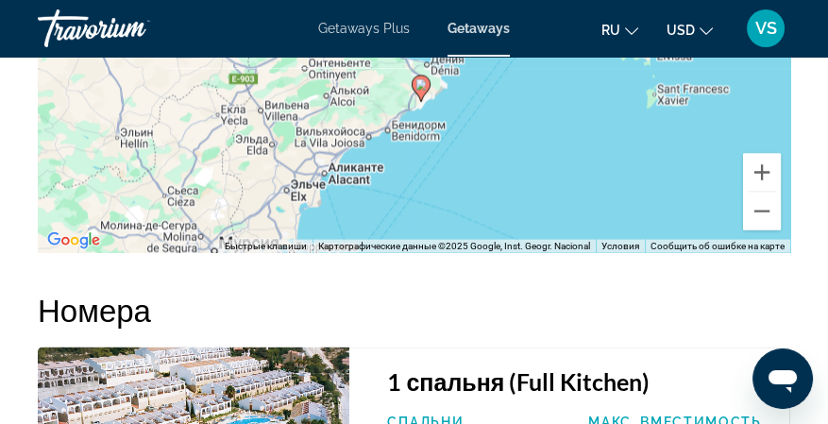
drag, startPoint x: 626, startPoint y: 143, endPoint x: 609, endPoint y: 256, distance: 114.6
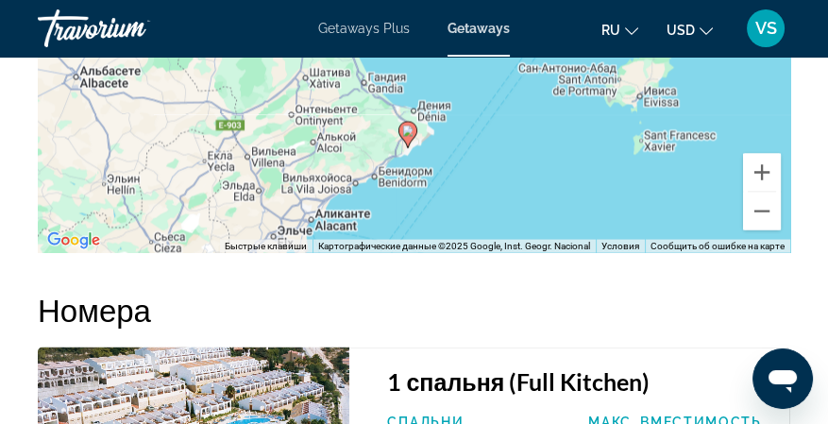
drag, startPoint x: 593, startPoint y: 188, endPoint x: 582, endPoint y: 258, distance: 70.8
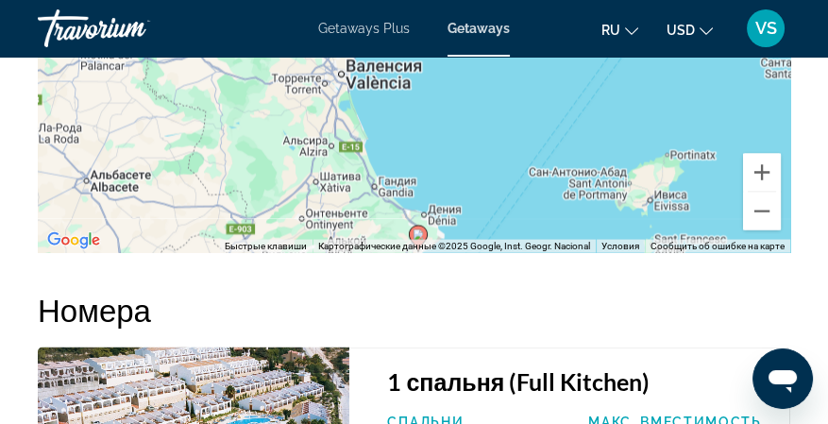
drag, startPoint x: 520, startPoint y: 177, endPoint x: 528, endPoint y: 265, distance: 89.1
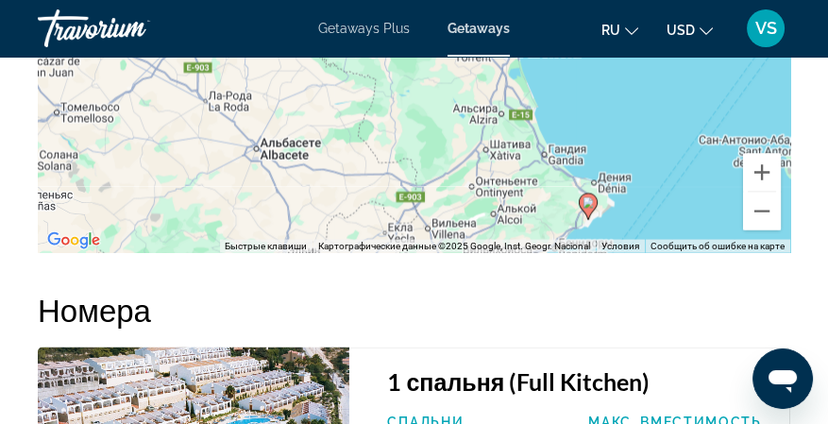
drag, startPoint x: 456, startPoint y: 146, endPoint x: 624, endPoint y: 101, distance: 174.1
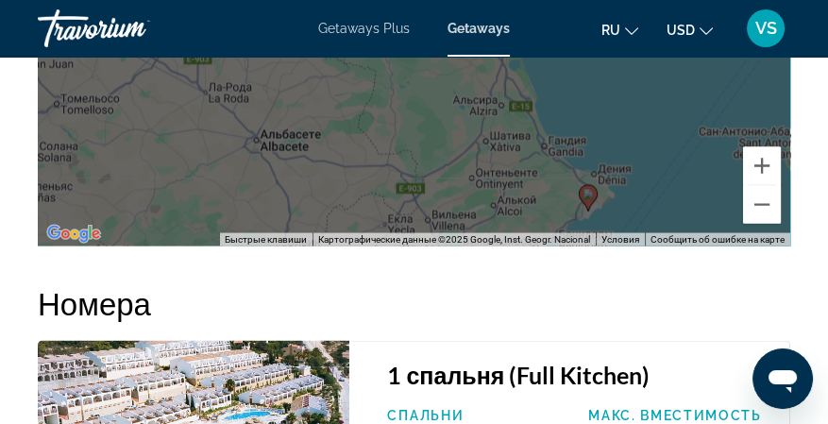
scroll to position [3715, 0]
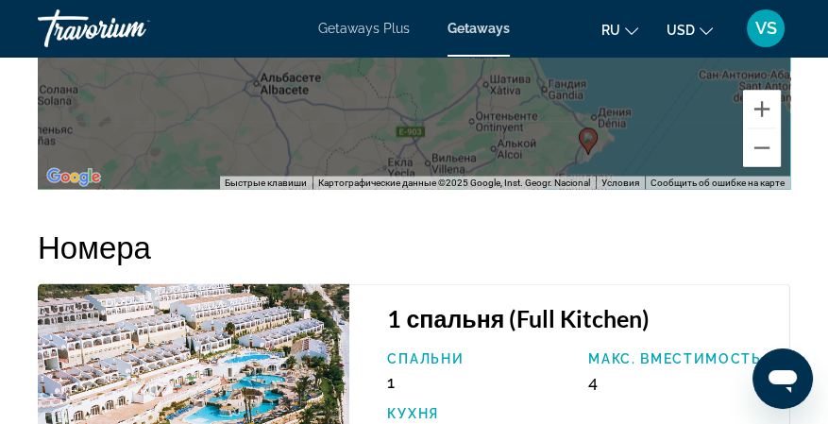
click at [589, 143] on image "Main content" at bounding box center [588, 137] width 11 height 11
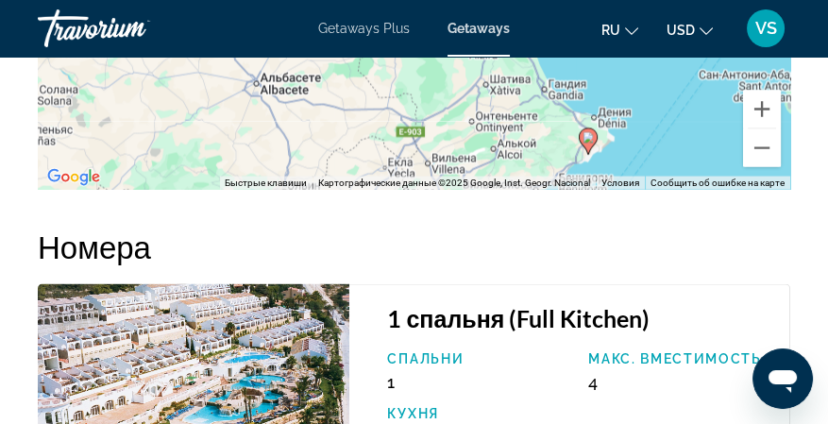
click at [589, 143] on image "Main content" at bounding box center [588, 137] width 11 height 11
